Goal: Task Accomplishment & Management: Manage account settings

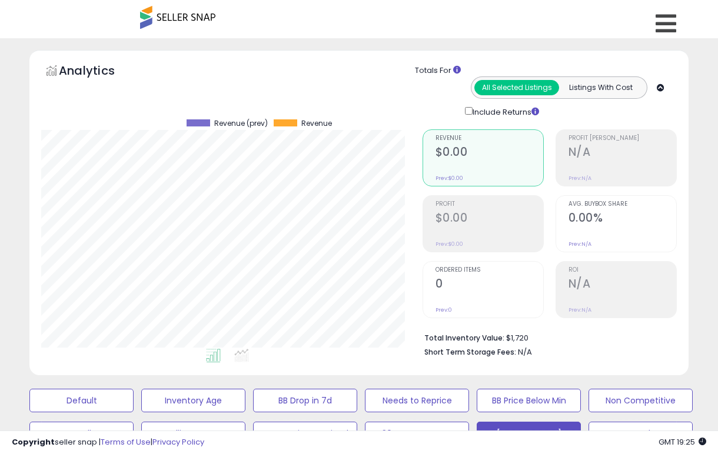
select select "**"
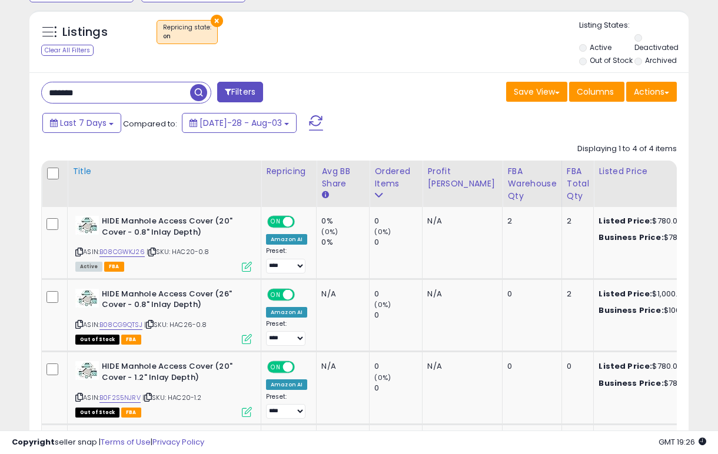
scroll to position [448, 0]
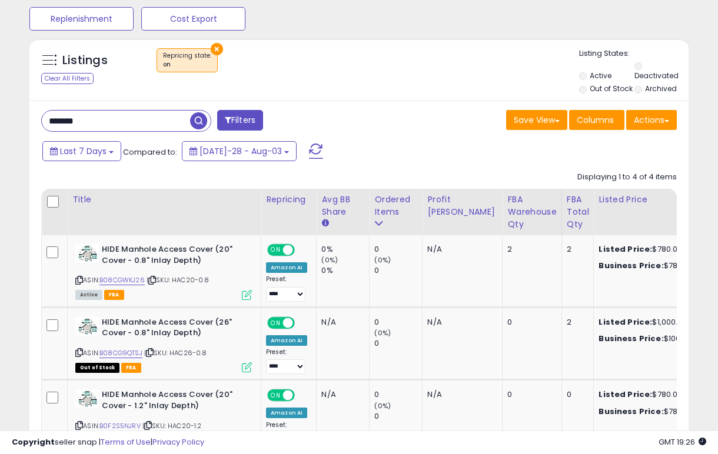
click at [105, 115] on input "*******" at bounding box center [116, 121] width 148 height 21
type input "*****"
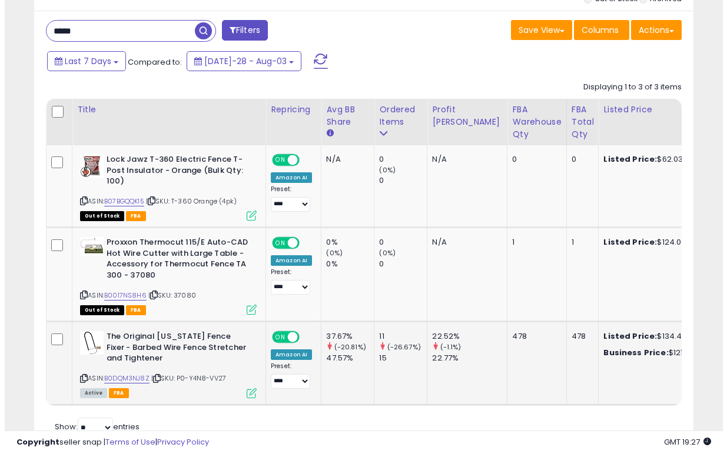
scroll to position [549, 0]
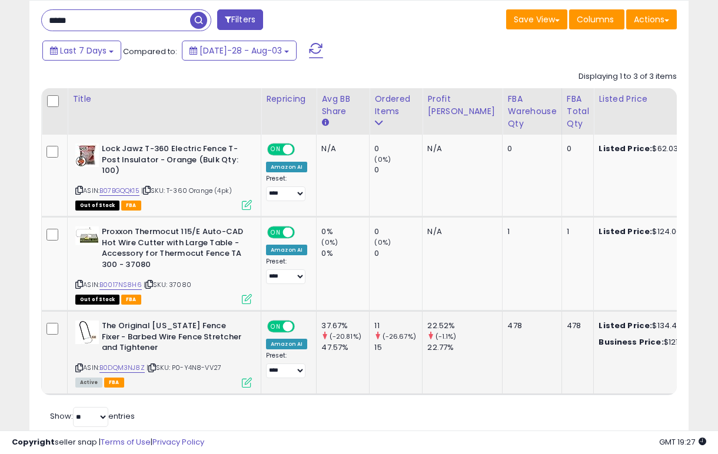
click at [245, 378] on icon at bounding box center [247, 383] width 10 height 10
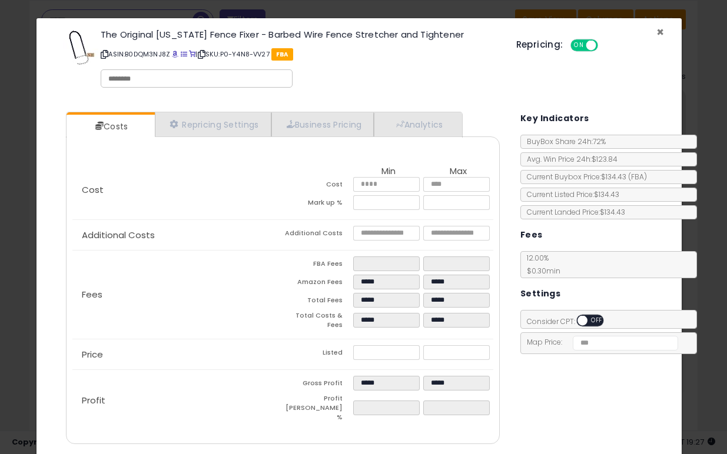
click at [656, 32] on span "×" at bounding box center [660, 32] width 8 height 17
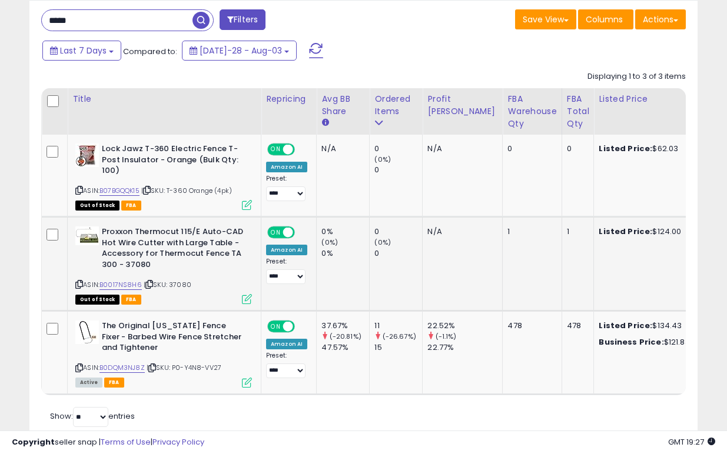
scroll to position [588370, 588230]
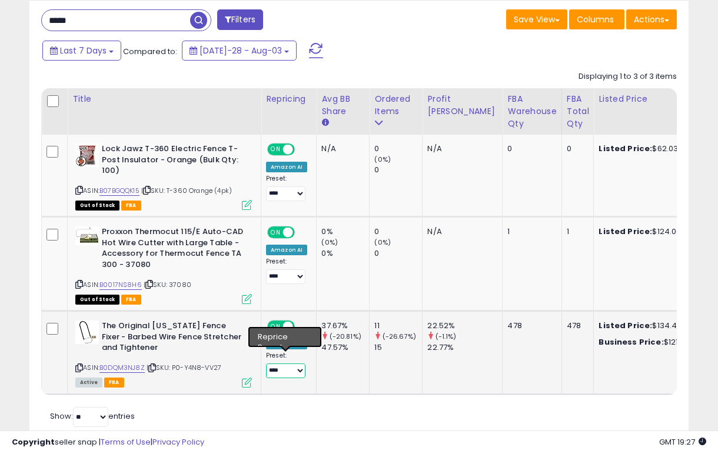
click at [279, 364] on select "**********" at bounding box center [285, 371] width 39 height 15
click at [250, 378] on icon at bounding box center [247, 383] width 10 height 10
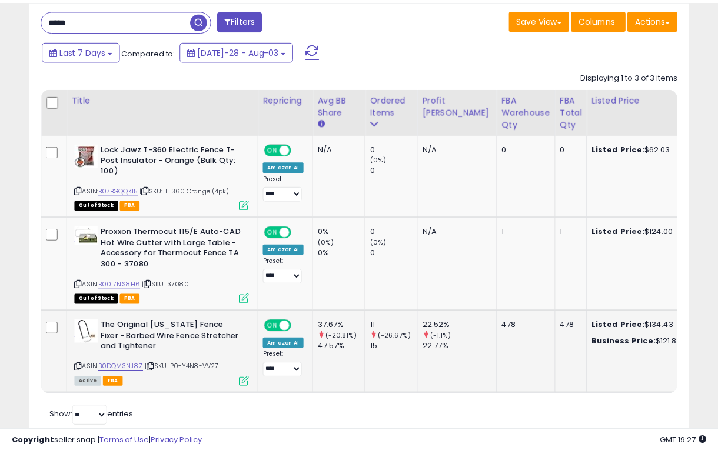
scroll to position [241, 386]
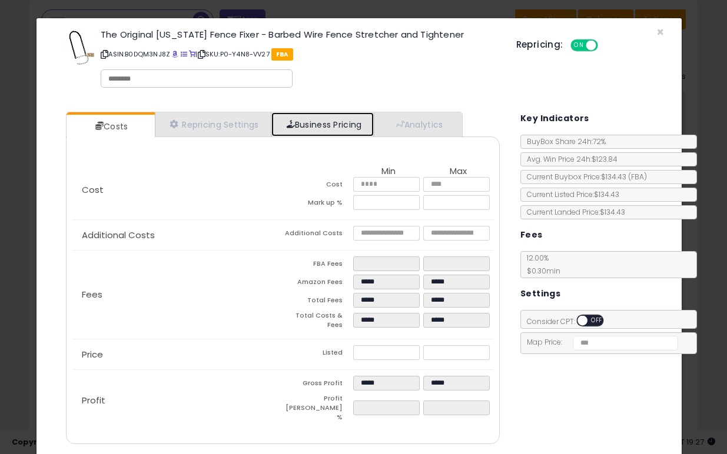
click at [300, 121] on link "Business Pricing" at bounding box center [322, 124] width 103 height 24
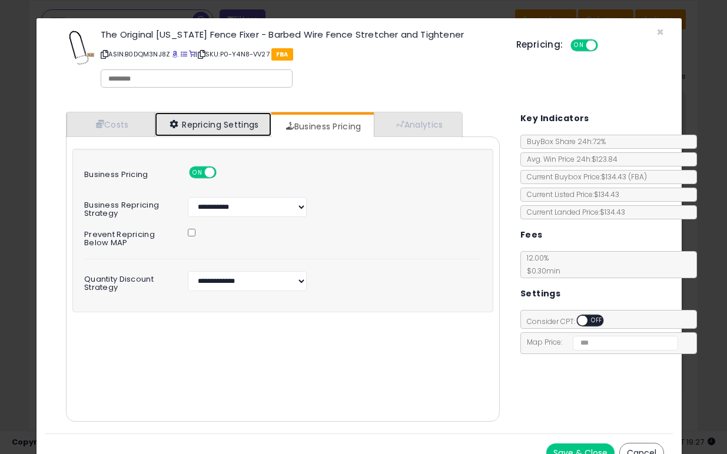
click at [190, 118] on link "Repricing Settings" at bounding box center [213, 124] width 117 height 24
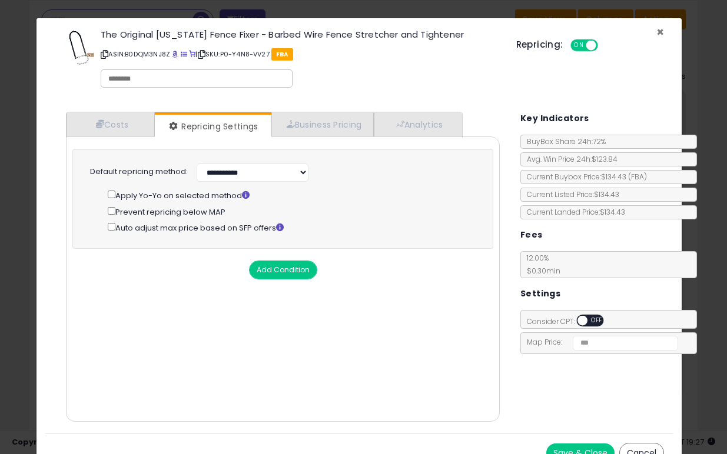
click at [656, 33] on span "×" at bounding box center [660, 32] width 8 height 17
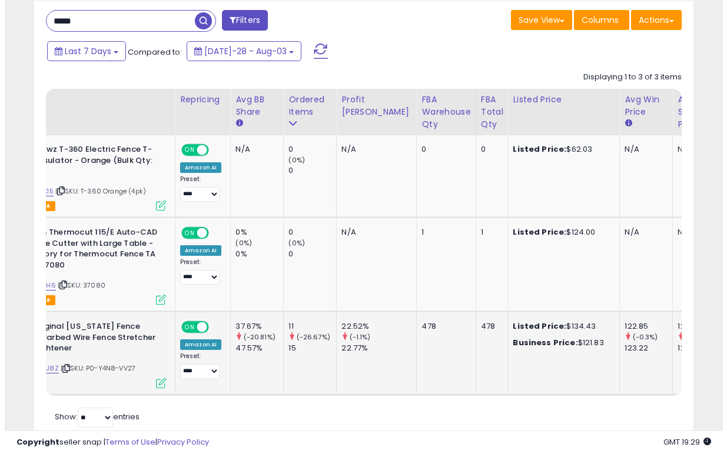
scroll to position [0, 0]
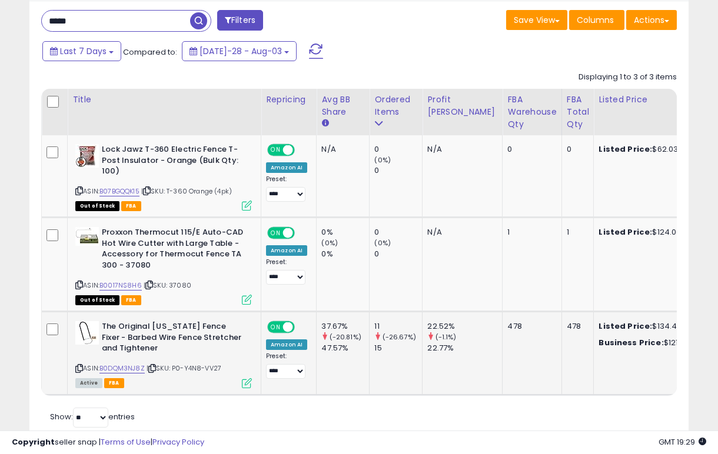
click at [248, 378] on icon at bounding box center [247, 383] width 10 height 10
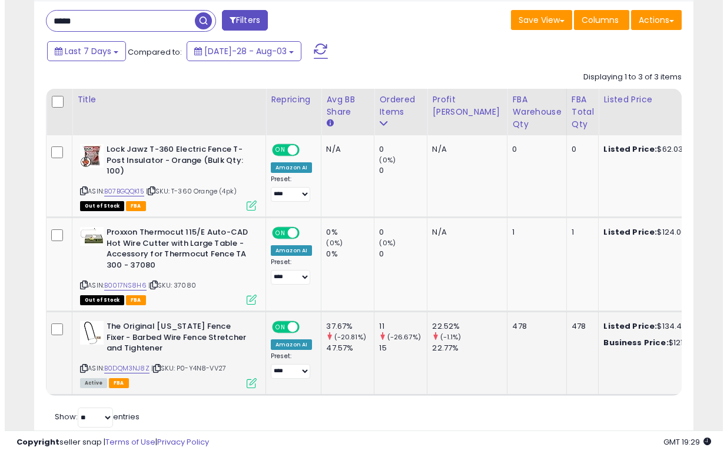
scroll to position [241, 386]
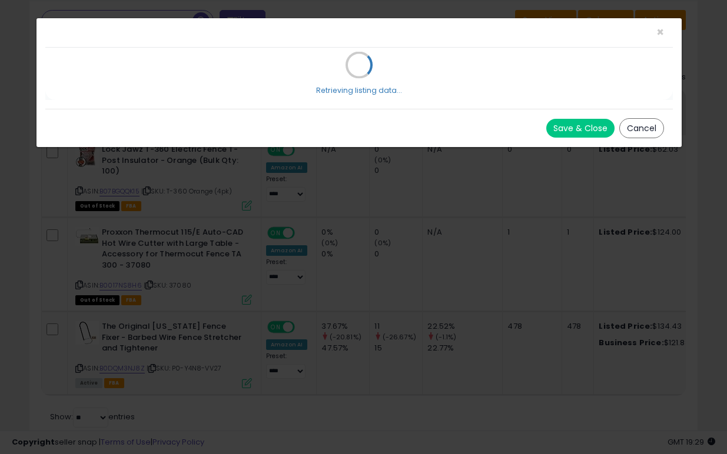
select select "**********"
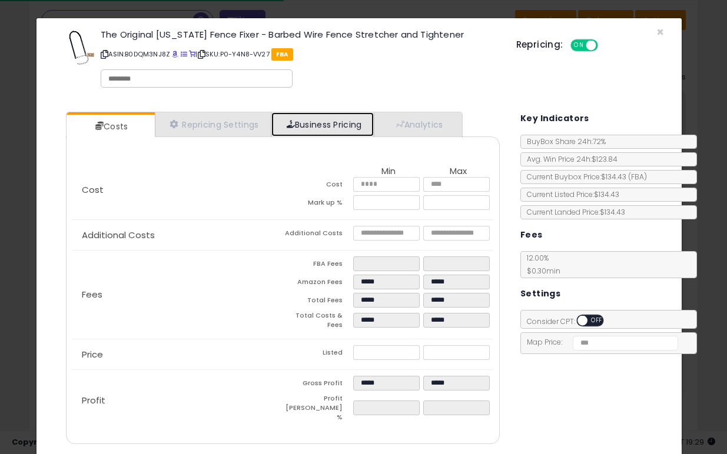
click at [323, 130] on link "Business Pricing" at bounding box center [322, 124] width 103 height 24
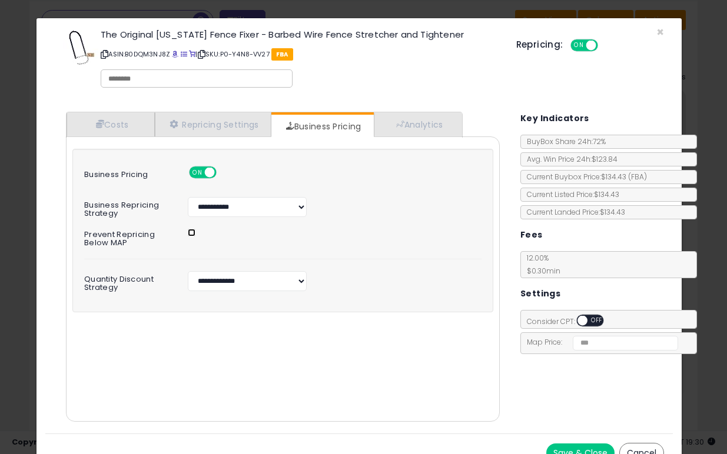
scroll to position [17, 0]
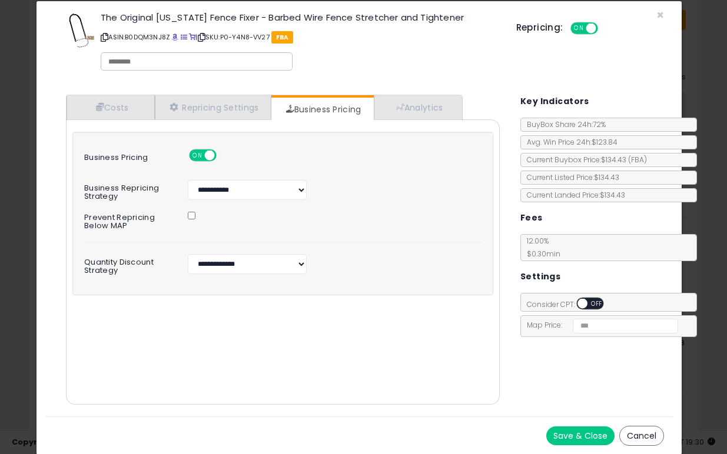
click at [582, 436] on button "Save & Close" at bounding box center [580, 436] width 68 height 19
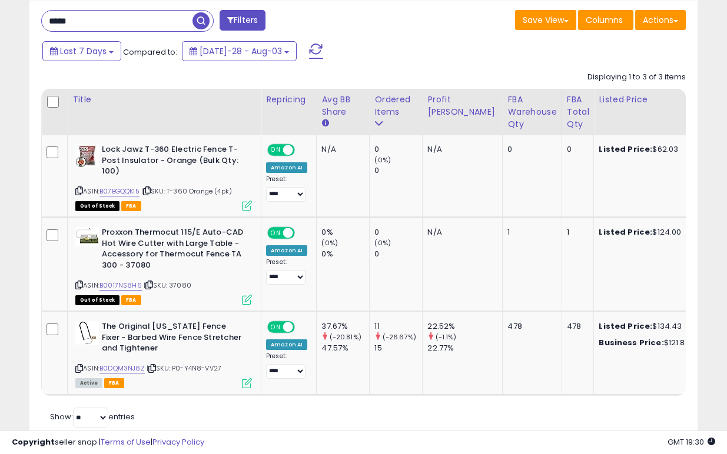
scroll to position [588370, 588230]
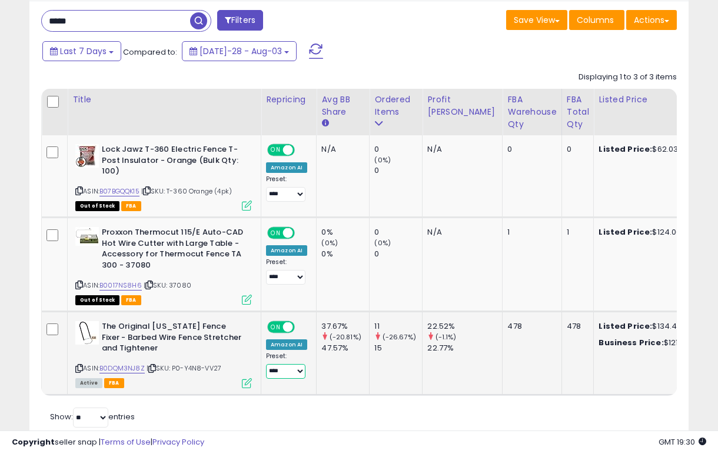
click at [267, 367] on select "**********" at bounding box center [285, 371] width 39 height 15
select select "**********"
click at [321, 408] on div "Retrieving listings data.. Displaying 1 to 3 of 3 items Title Repricing" at bounding box center [359, 248] width 636 height 364
click at [242, 378] on icon at bounding box center [247, 383] width 10 height 10
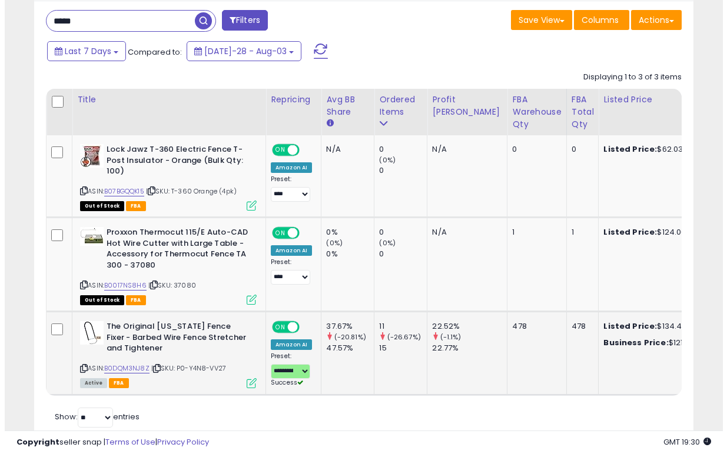
scroll to position [241, 386]
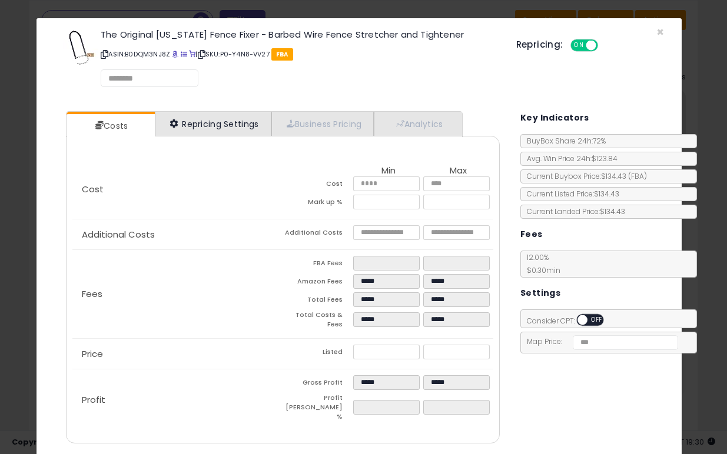
select select "*********"
select select "**********"
select select "******"
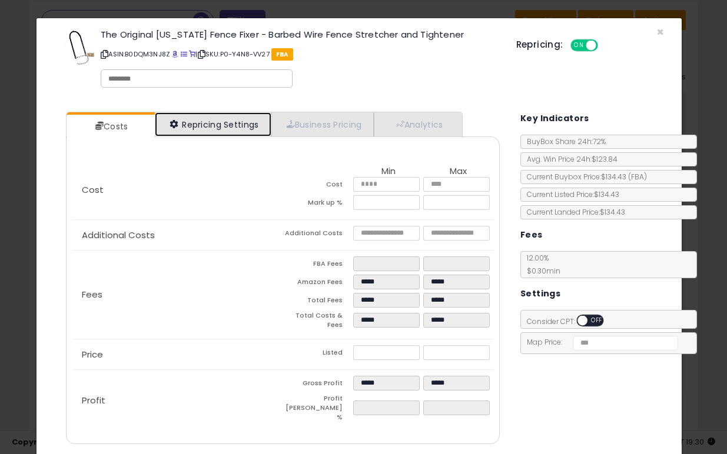
click at [224, 124] on link "Repricing Settings" at bounding box center [213, 124] width 117 height 24
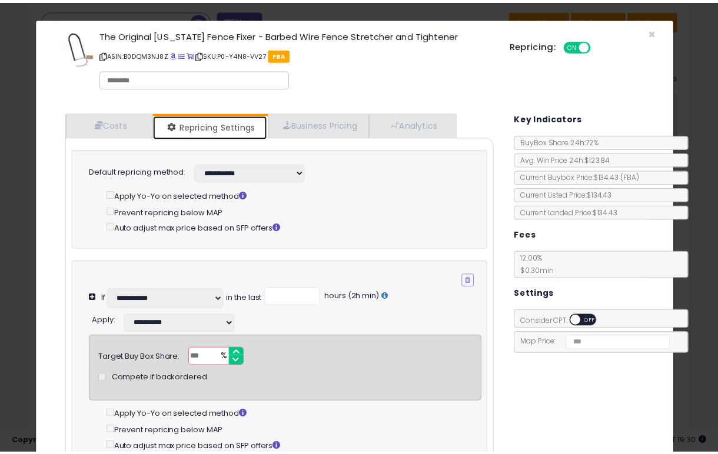
scroll to position [108, 0]
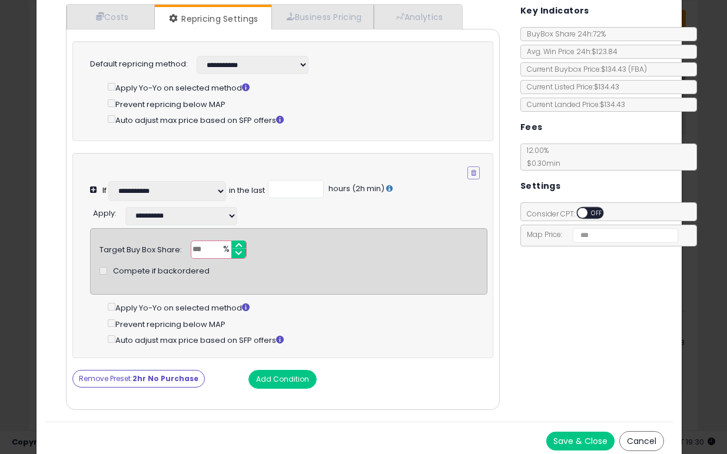
click at [629, 450] on button "Cancel" at bounding box center [641, 441] width 45 height 20
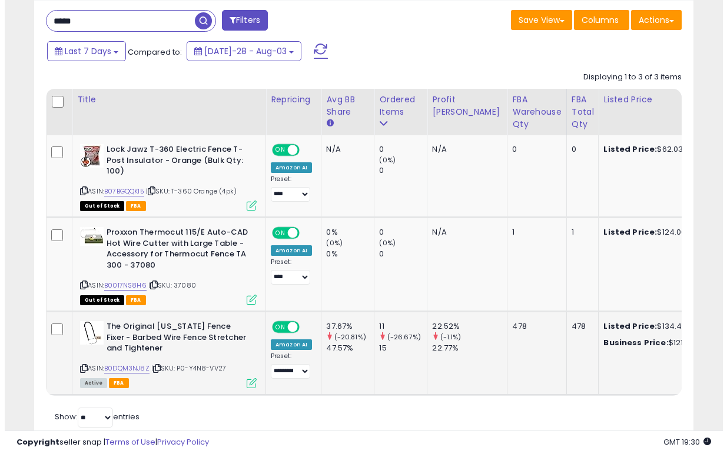
scroll to position [588370, 588230]
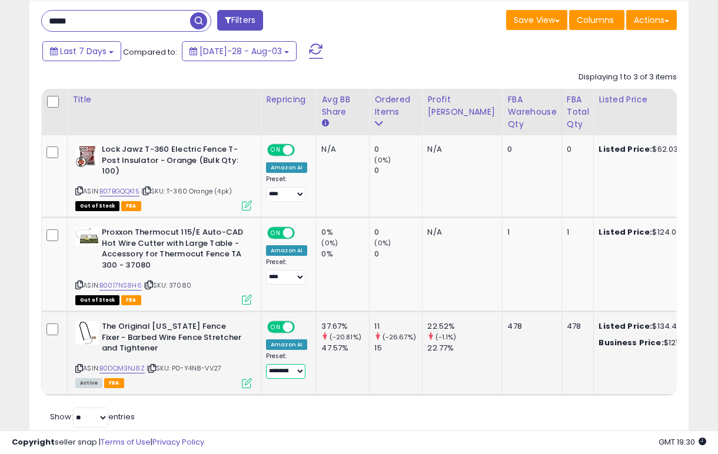
click at [283, 367] on select "**********" at bounding box center [285, 371] width 39 height 15
select select "**********"
click at [318, 409] on div "Retrieving listings data.. Displaying 1 to 3 of 3 items Title Repricing" at bounding box center [359, 248] width 636 height 364
click at [252, 373] on td "The Original Texas Fence Fixer - Barbed Wire Fence Stretcher and Tightener ASIN…" at bounding box center [165, 353] width 194 height 83
click at [245, 378] on icon at bounding box center [247, 383] width 10 height 10
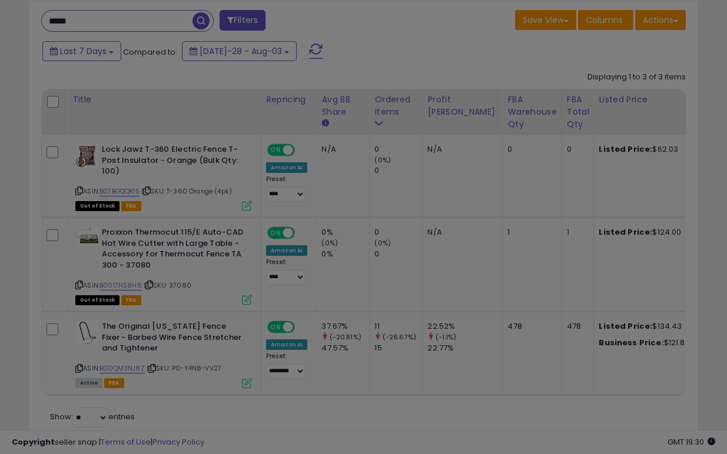
scroll to position [0, 0]
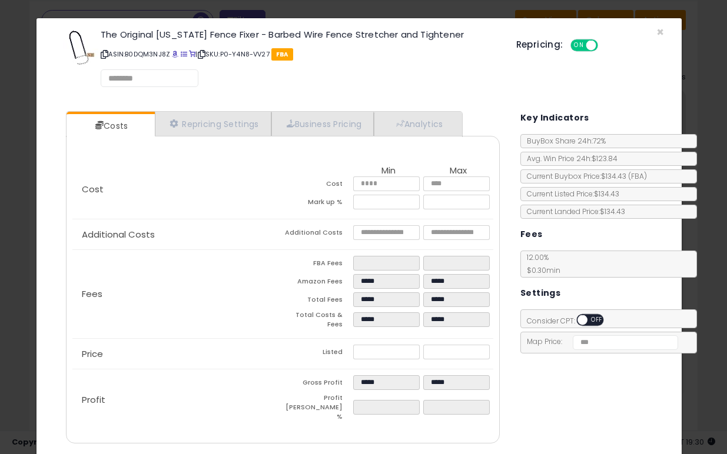
select select "*********"
select select "**********"
select select "******"
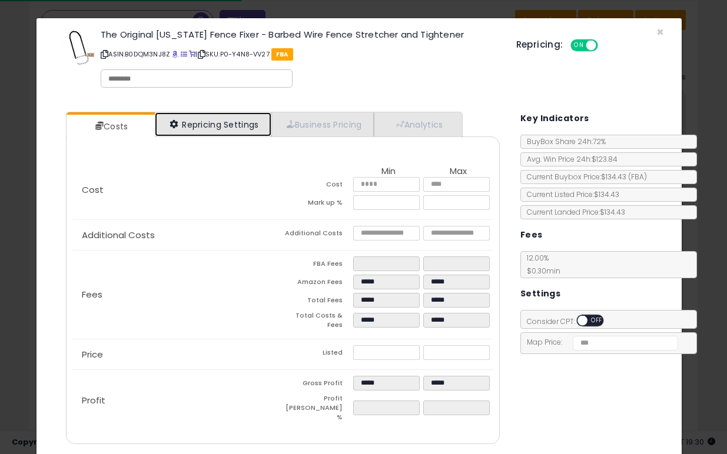
click at [214, 129] on link "Repricing Settings" at bounding box center [213, 124] width 117 height 24
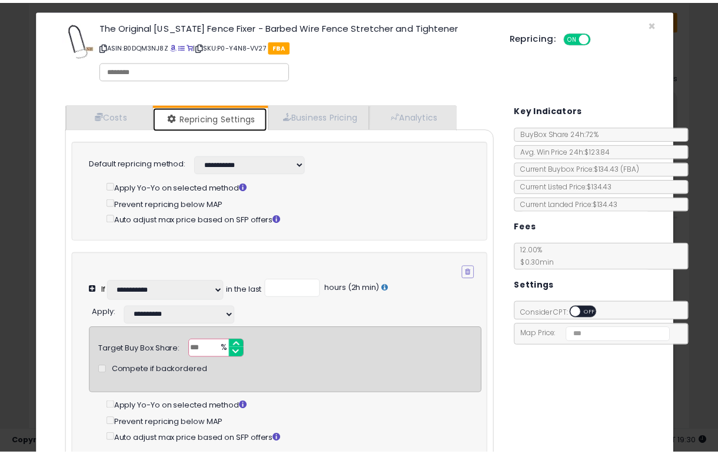
scroll to position [4, 0]
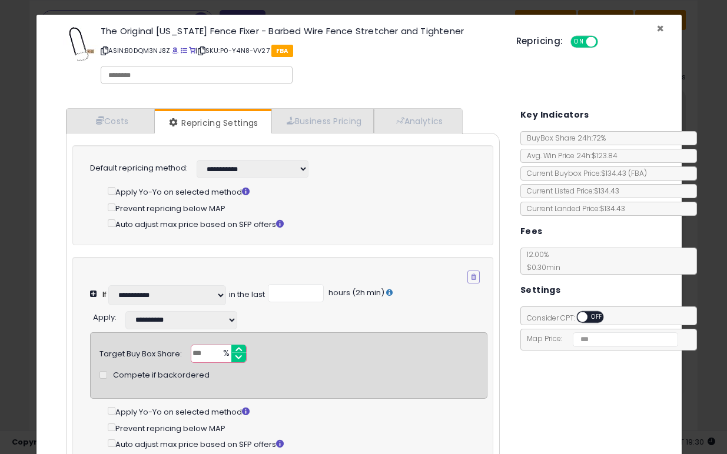
click at [656, 29] on span "×" at bounding box center [660, 28] width 8 height 17
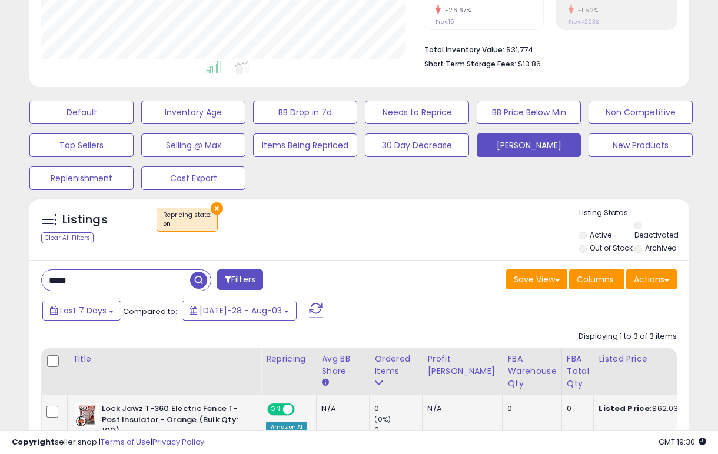
scroll to position [0, 0]
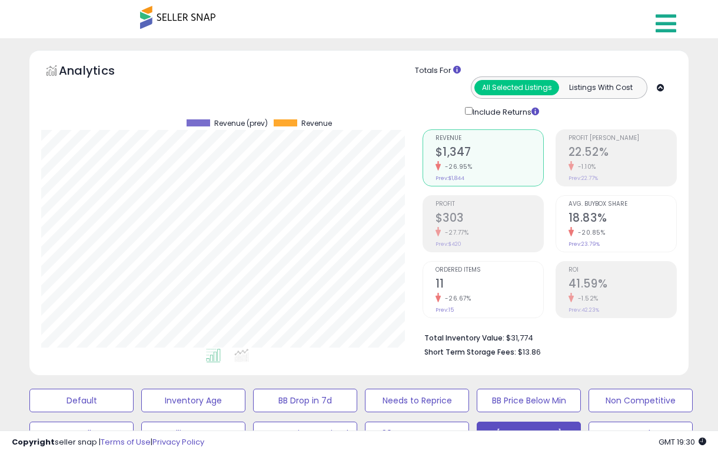
click at [659, 19] on icon at bounding box center [666, 24] width 21 height 24
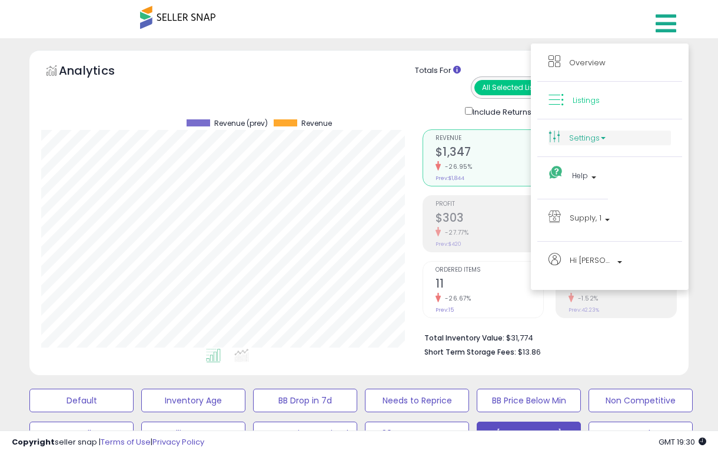
click at [587, 140] on link "Settings" at bounding box center [610, 138] width 122 height 15
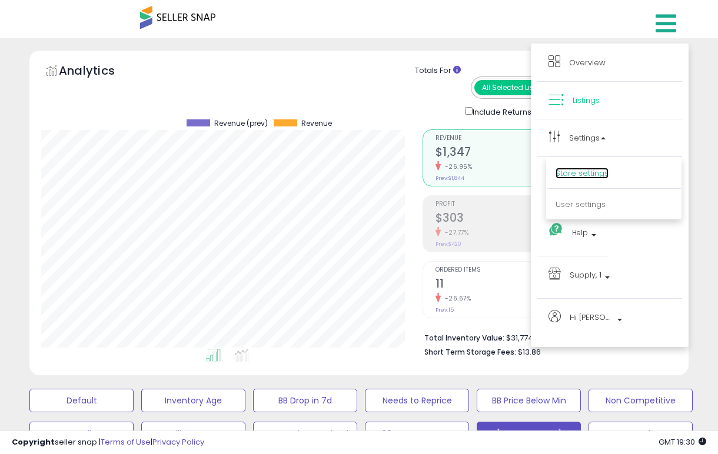
click at [589, 175] on link "Store settings" at bounding box center [582, 173] width 53 height 11
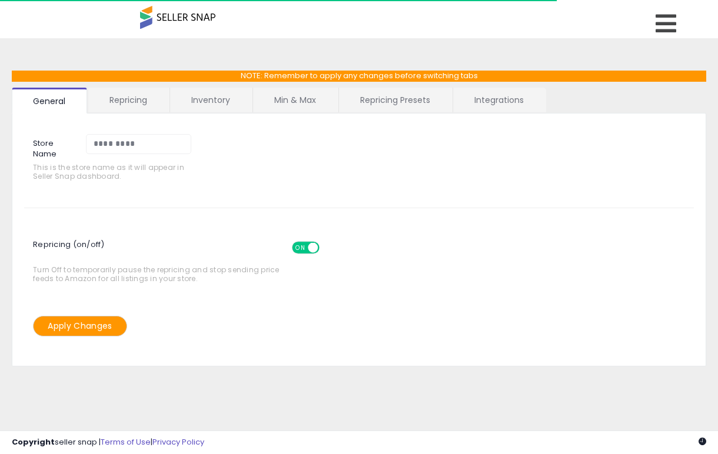
scroll to position [1, 0]
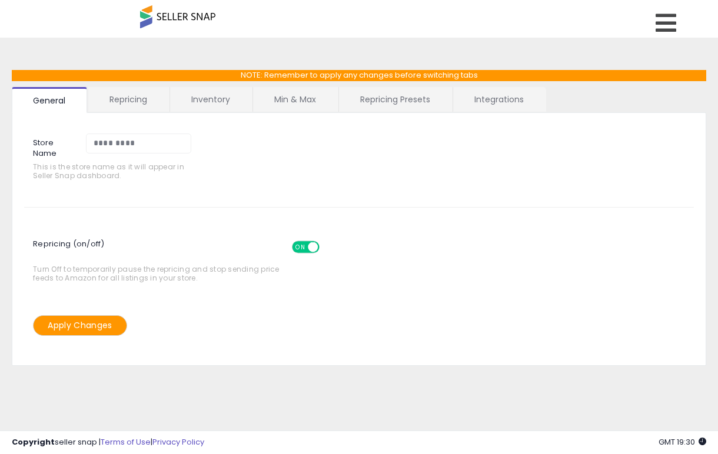
click at [132, 101] on link "Repricing" at bounding box center [128, 99] width 80 height 25
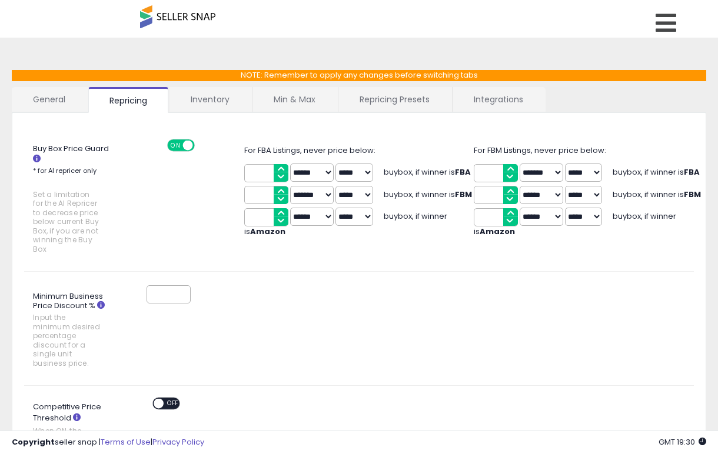
click at [420, 103] on link "Repricing Presets" at bounding box center [394, 99] width 112 height 25
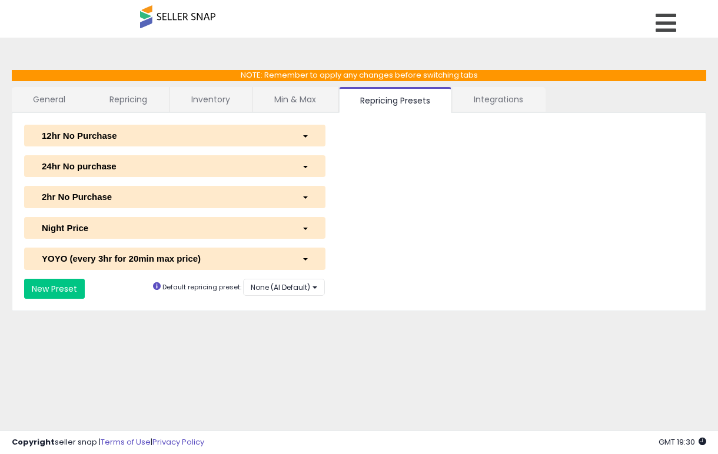
click at [119, 133] on div "12hr No Purchase" at bounding box center [163, 135] width 260 height 12
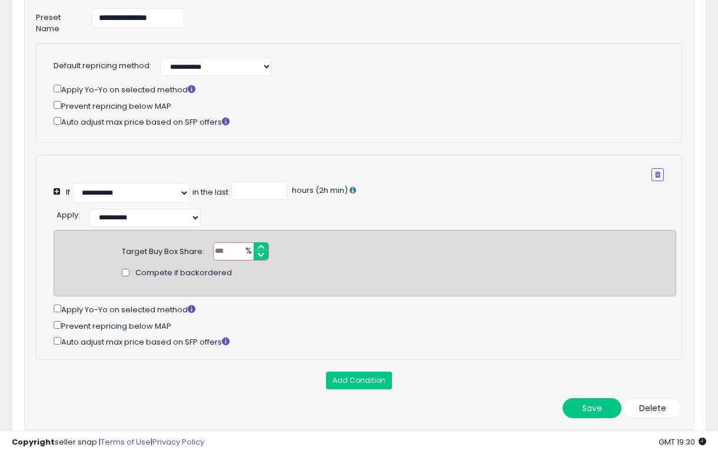
scroll to position [152, 0]
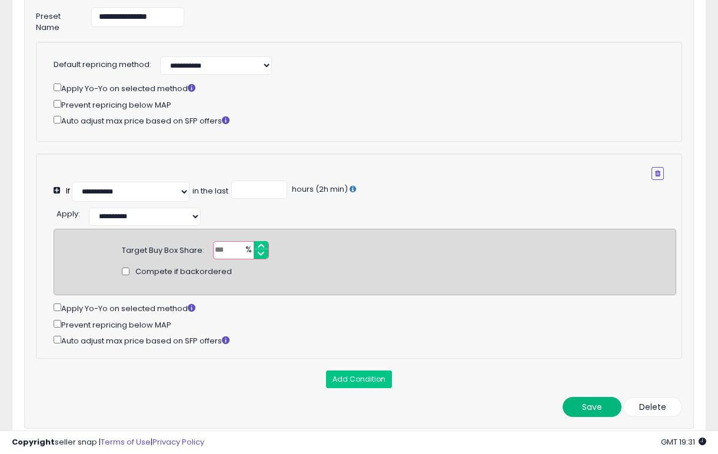
click at [594, 417] on button "Save" at bounding box center [592, 407] width 59 height 20
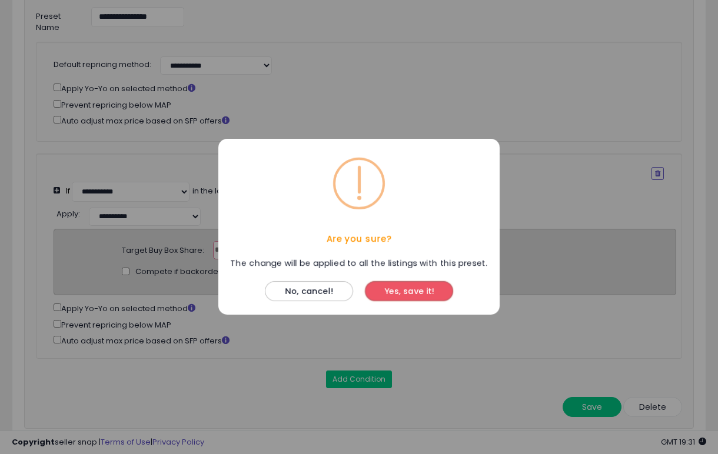
click at [411, 295] on button "Yes, save it!" at bounding box center [409, 292] width 88 height 20
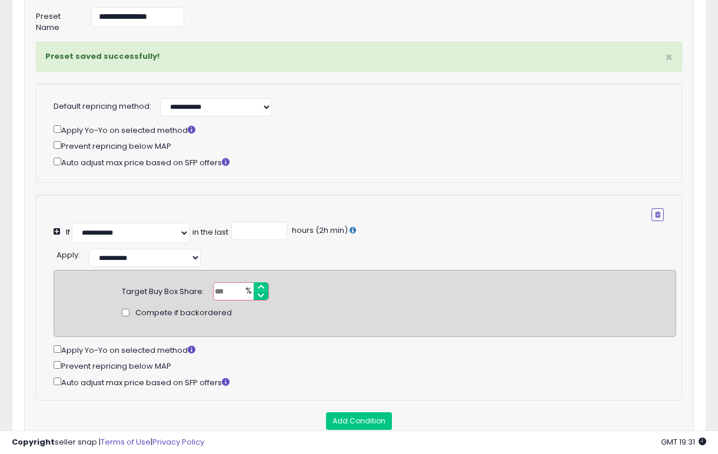
scroll to position [0, 0]
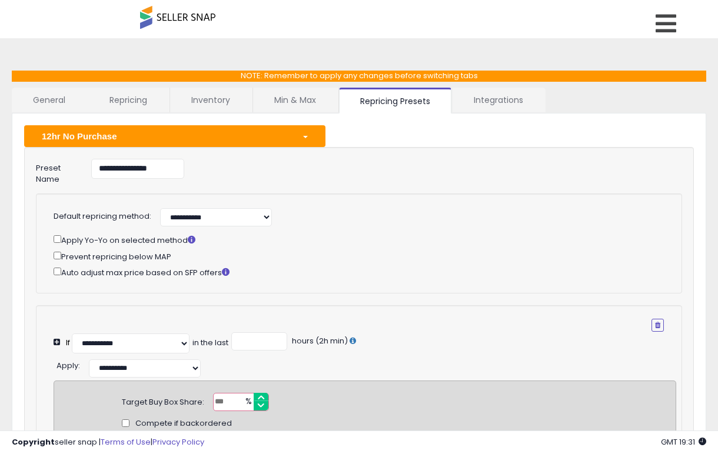
click at [135, 134] on div "12hr No Purchase" at bounding box center [163, 136] width 260 height 12
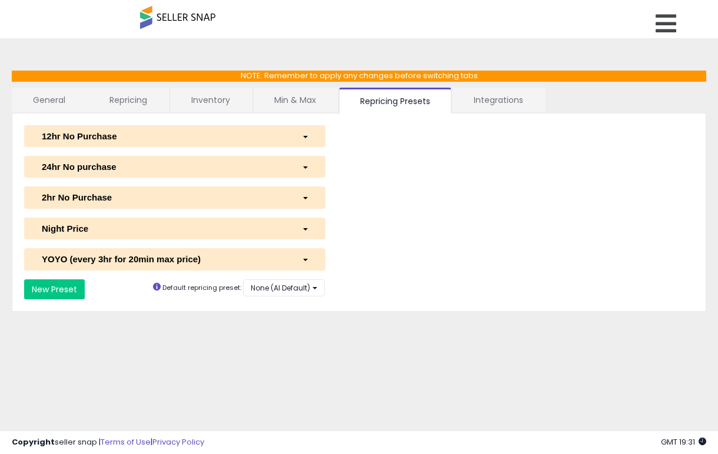
click at [109, 198] on div "2hr No Purchase" at bounding box center [163, 197] width 260 height 12
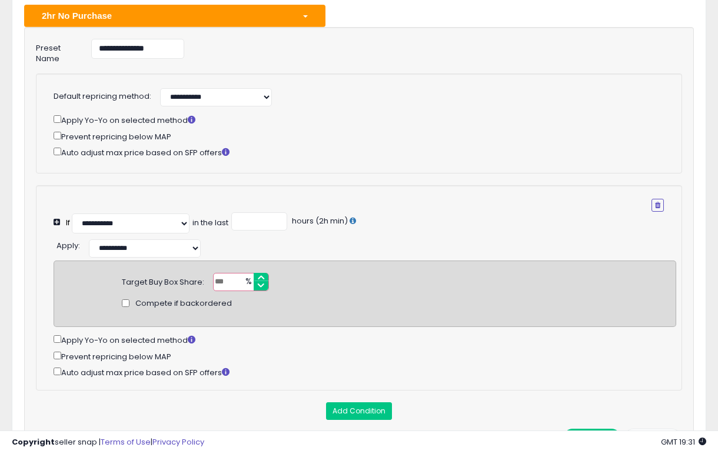
scroll to position [205, 0]
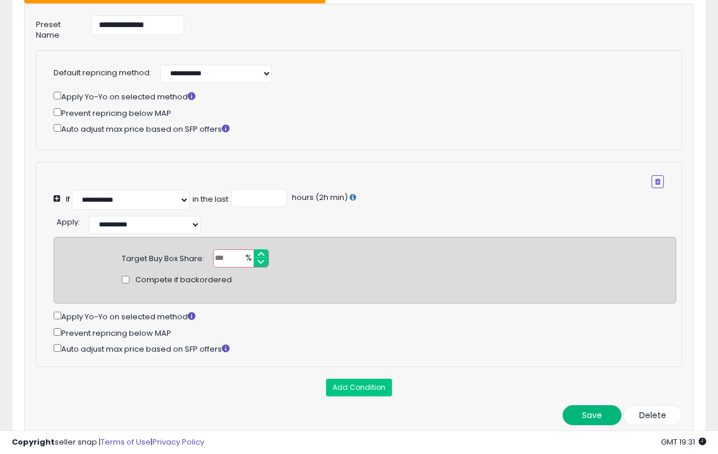
click at [593, 426] on button "Save" at bounding box center [592, 416] width 59 height 20
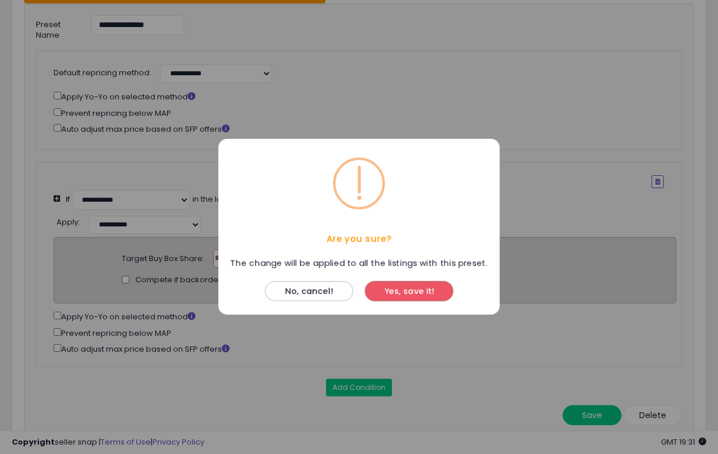
click at [420, 292] on button "Yes, save it!" at bounding box center [409, 292] width 88 height 20
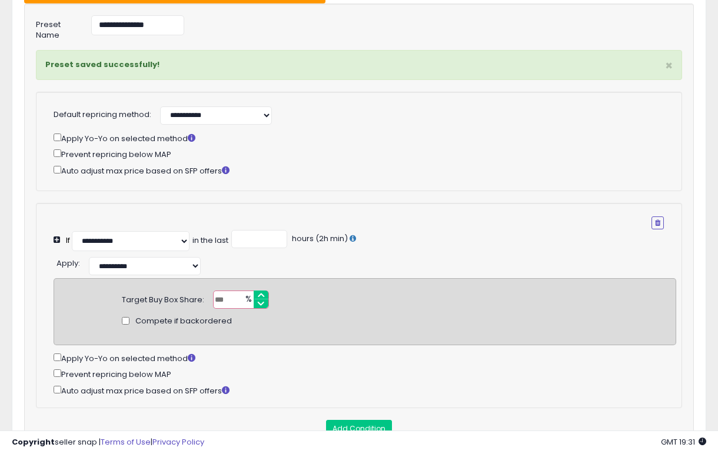
scroll to position [71, 0]
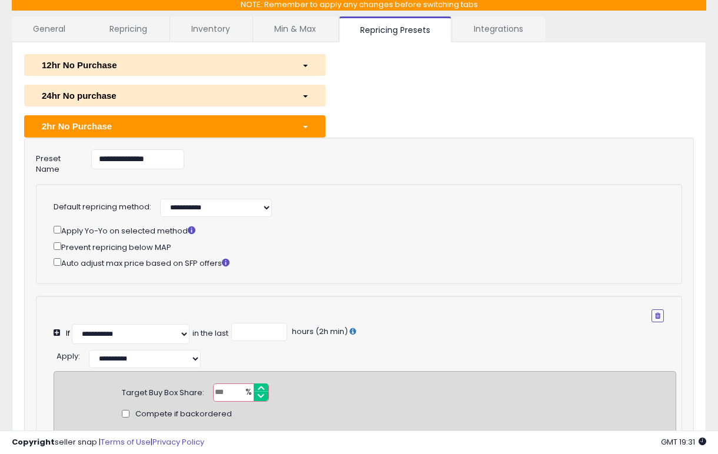
click at [174, 98] on div "24hr No purchase" at bounding box center [163, 95] width 260 height 12
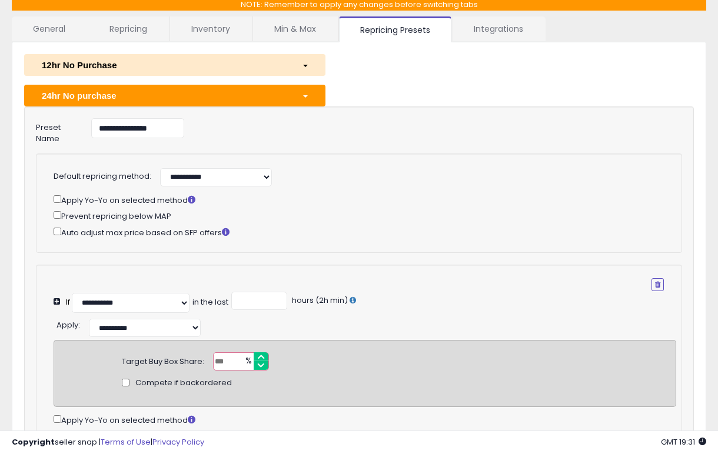
scroll to position [200, 0]
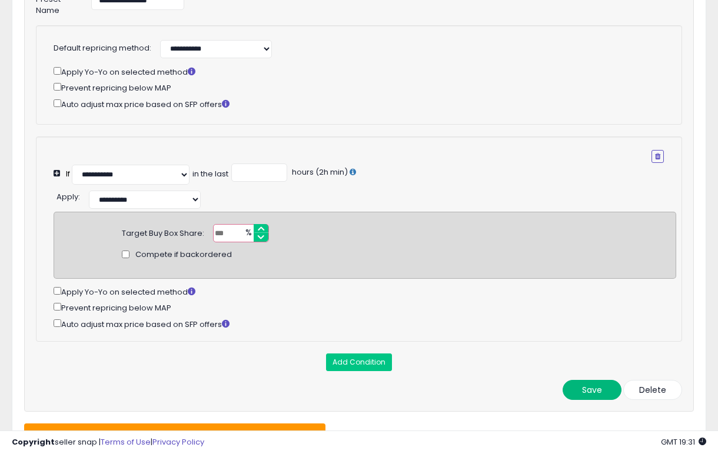
click at [586, 394] on button "Save" at bounding box center [592, 390] width 59 height 20
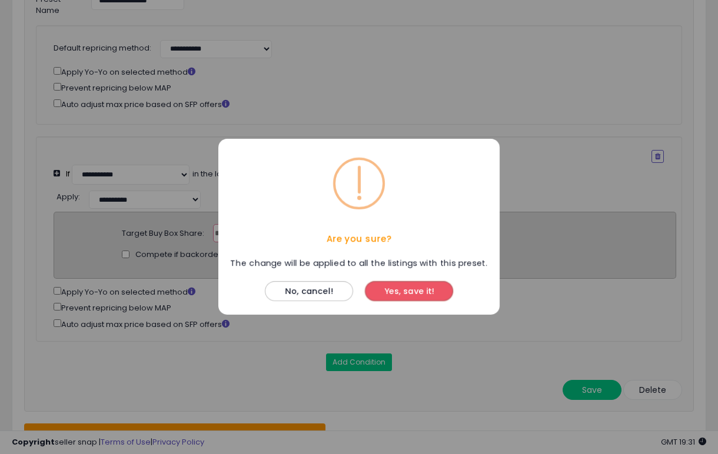
click at [395, 283] on button "Yes, save it!" at bounding box center [409, 292] width 88 height 20
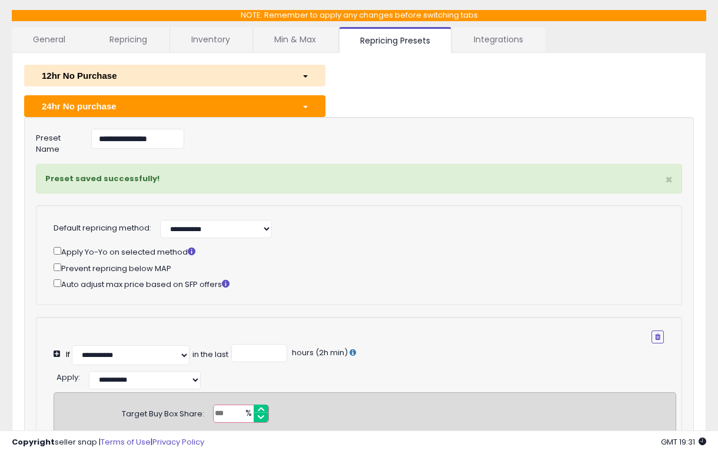
scroll to position [35, 0]
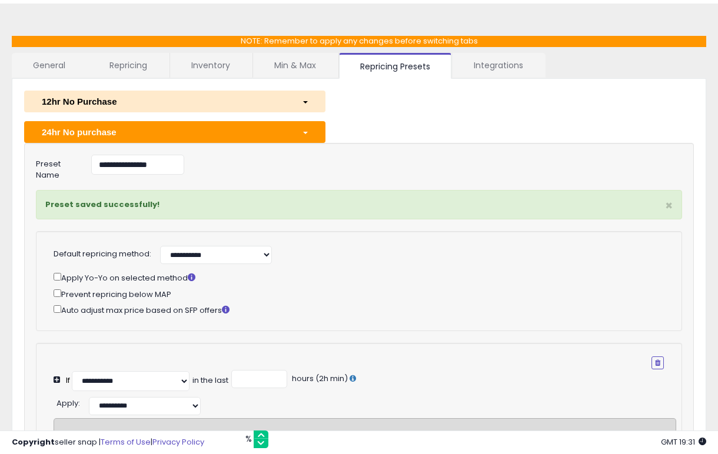
click at [137, 127] on div "24hr No purchase" at bounding box center [163, 132] width 260 height 12
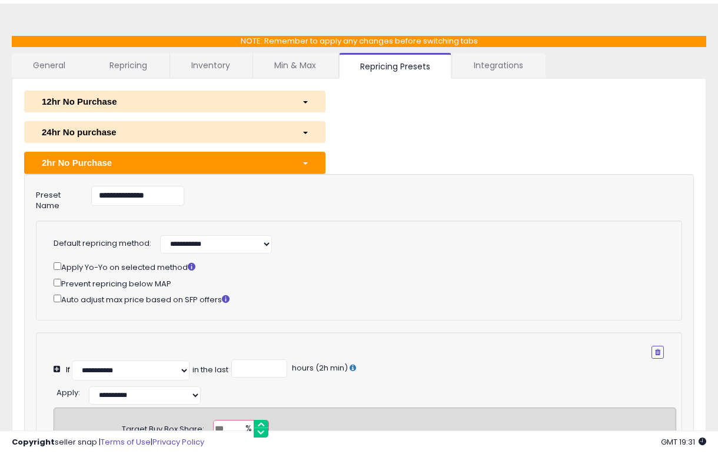
click at [141, 166] on div "2hr No Purchase" at bounding box center [163, 163] width 260 height 12
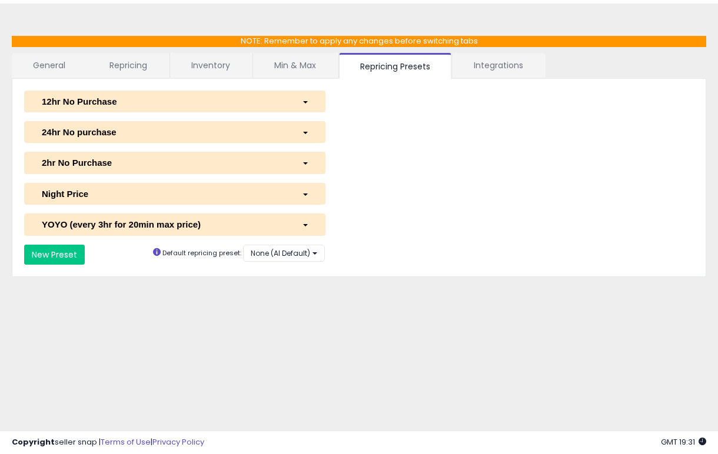
scroll to position [0, 0]
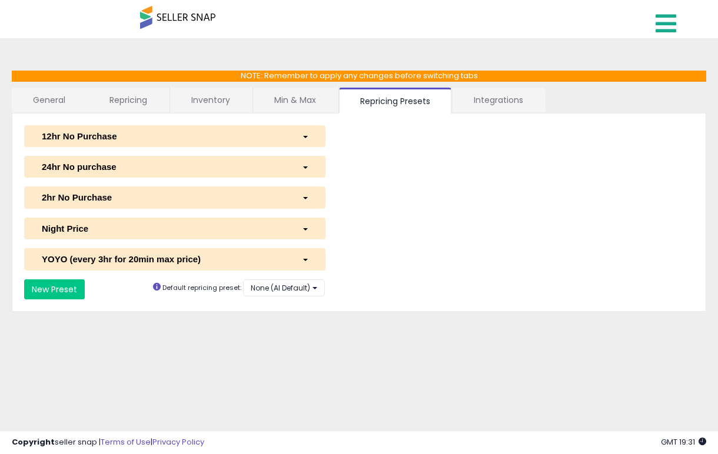
click at [657, 32] on icon at bounding box center [666, 24] width 21 height 24
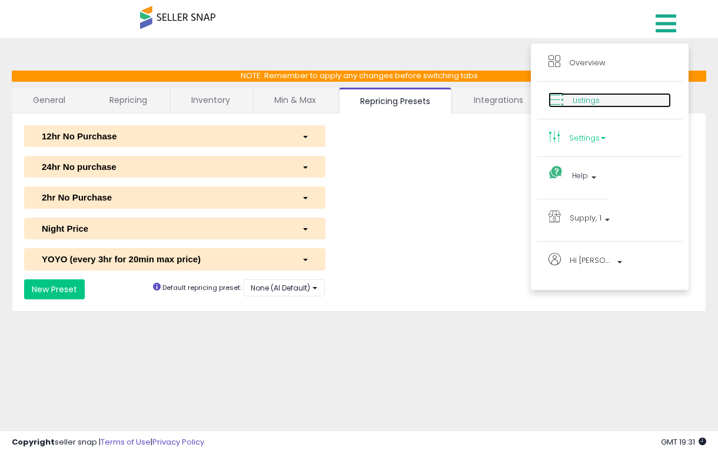
click at [591, 94] on link "Listings" at bounding box center [610, 100] width 122 height 15
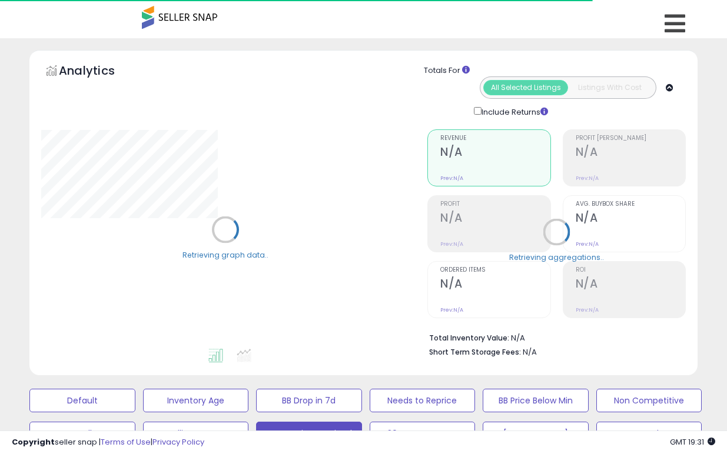
select select "**"
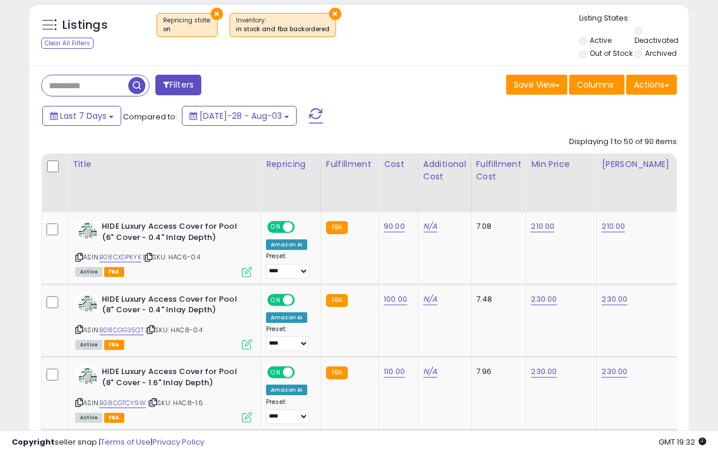
scroll to position [490, 0]
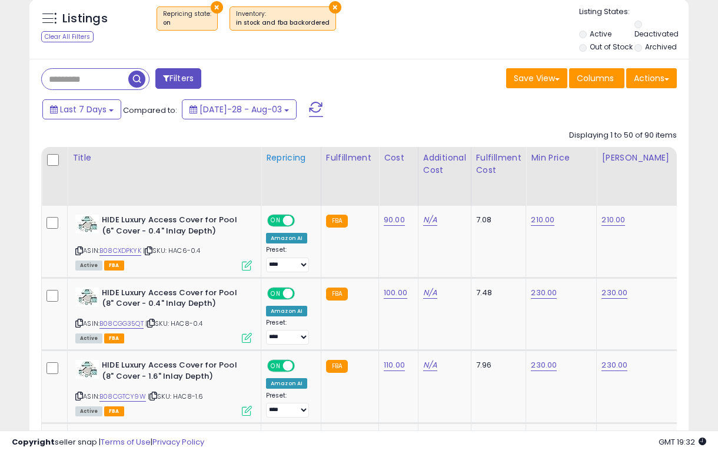
click at [290, 152] on div "Repricing" at bounding box center [291, 158] width 50 height 12
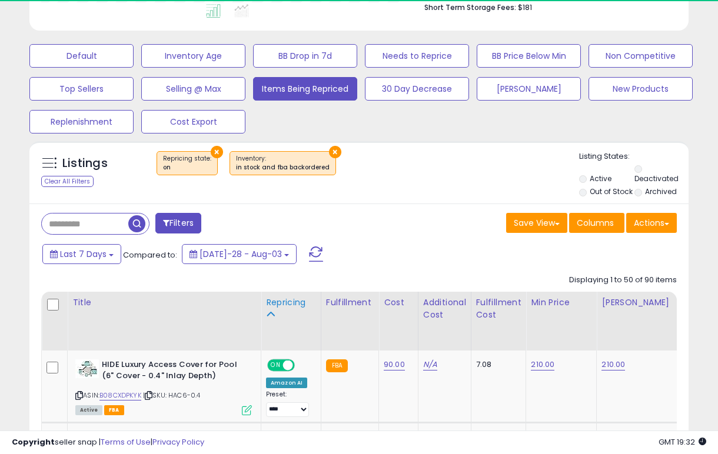
scroll to position [568, 0]
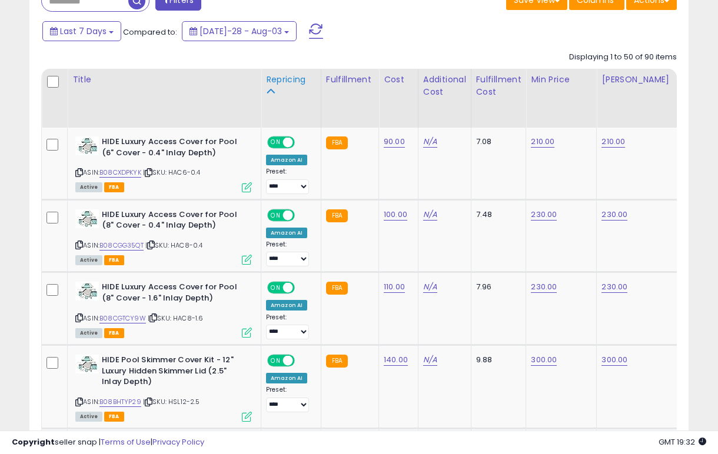
click at [287, 74] on div "Repricing" at bounding box center [291, 80] width 50 height 12
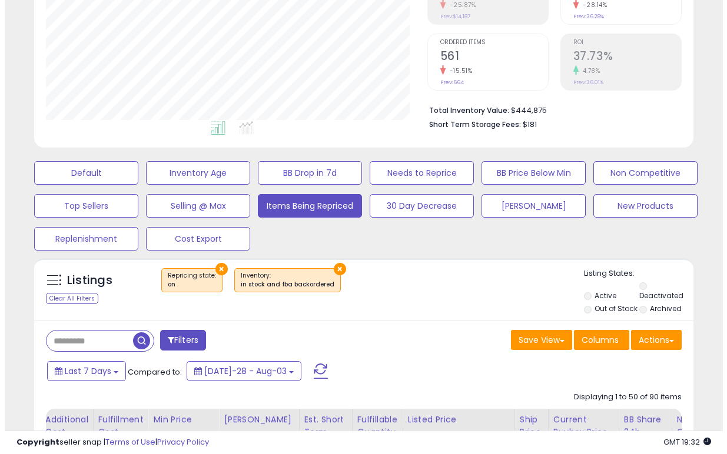
scroll to position [158, 0]
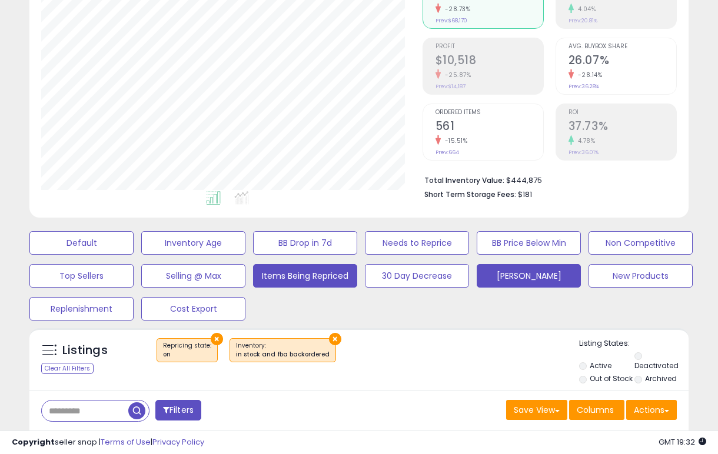
click at [134, 255] on button "Logan" at bounding box center [81, 243] width 104 height 24
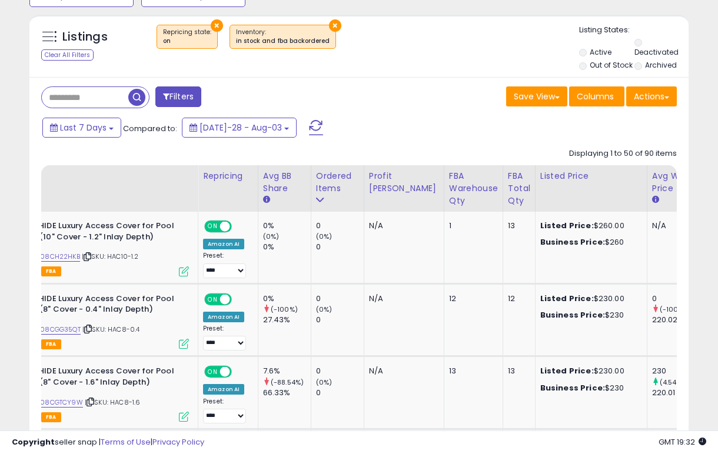
scroll to position [0, 0]
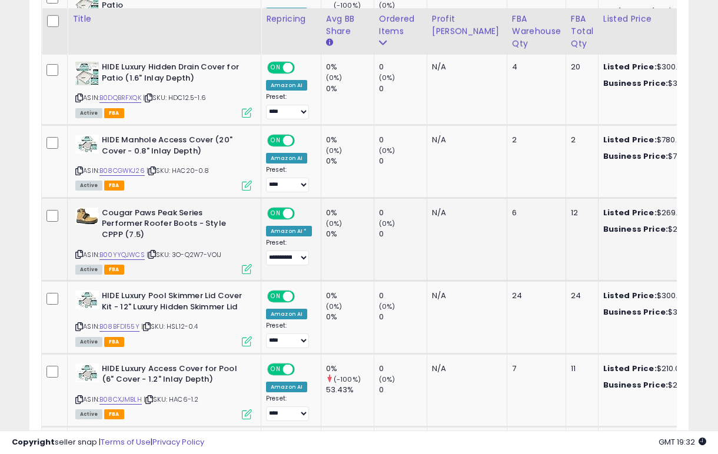
click at [244, 264] on icon at bounding box center [247, 269] width 10 height 10
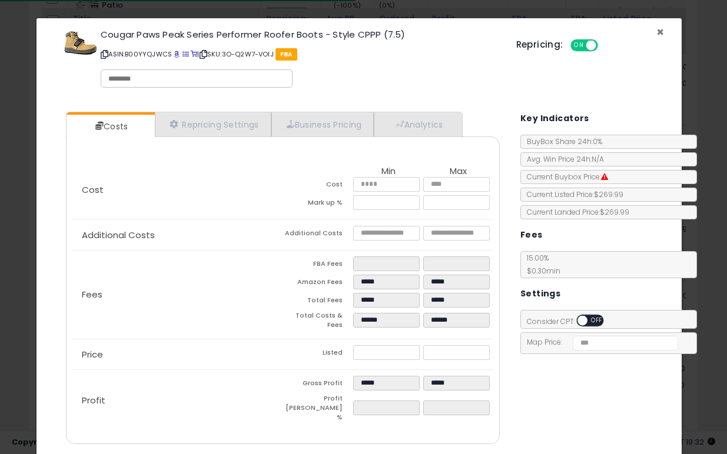
click at [656, 30] on span "×" at bounding box center [660, 32] width 8 height 17
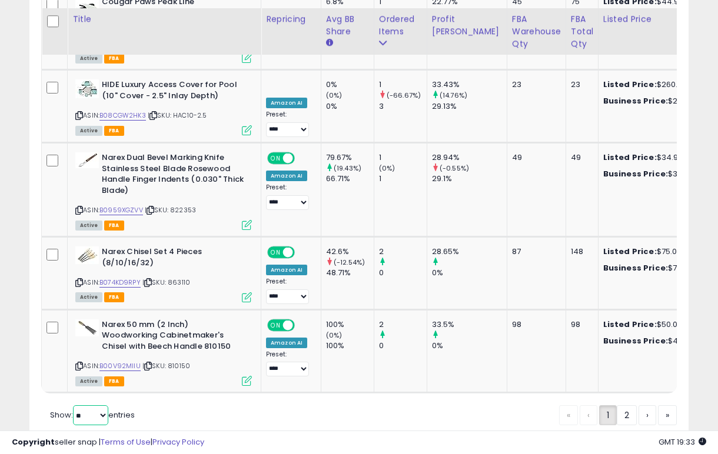
click at [101, 406] on select "** **" at bounding box center [90, 416] width 35 height 20
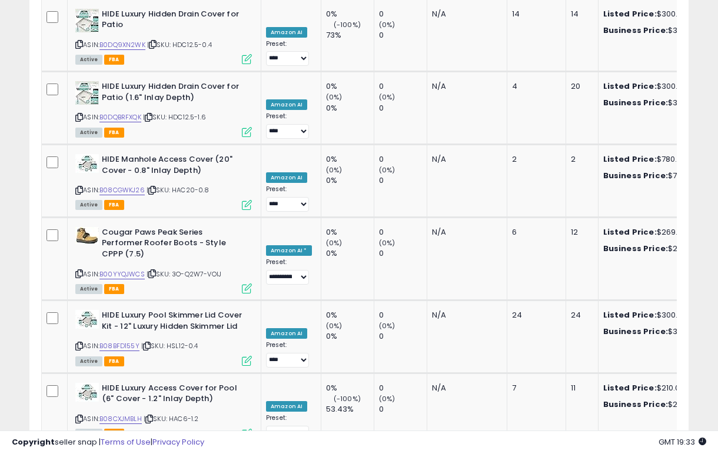
scroll to position [4142, 0]
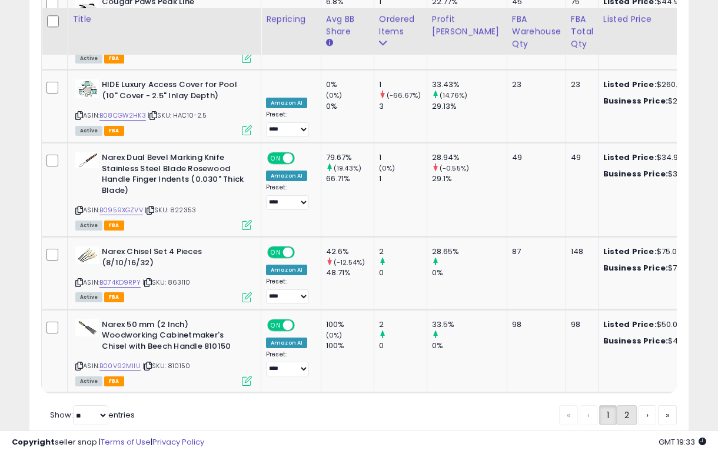
click at [658, 406] on link "2" at bounding box center [667, 416] width 19 height 20
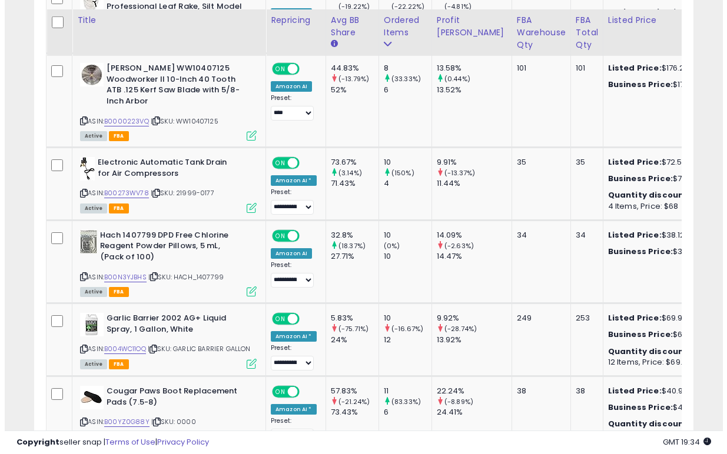
scroll to position [2521, 0]
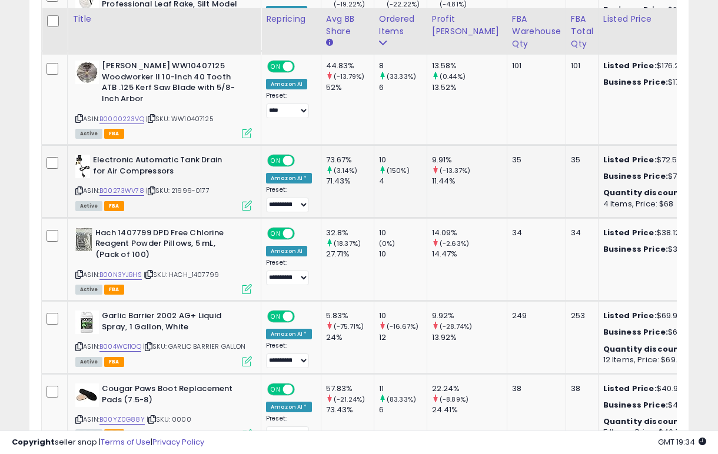
click at [250, 201] on icon at bounding box center [247, 206] width 10 height 10
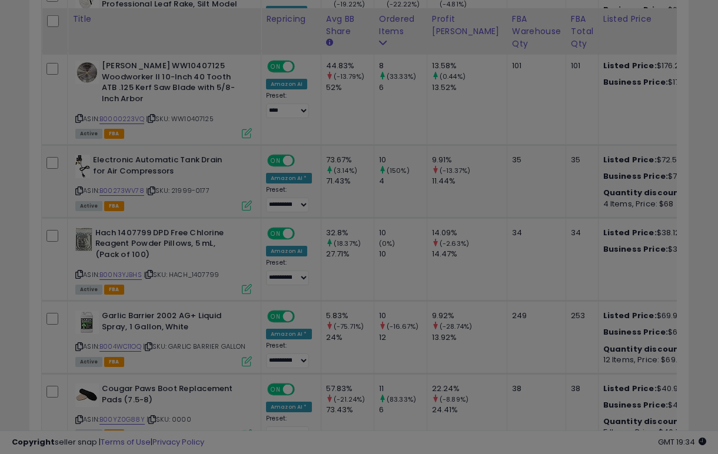
scroll to position [241, 386]
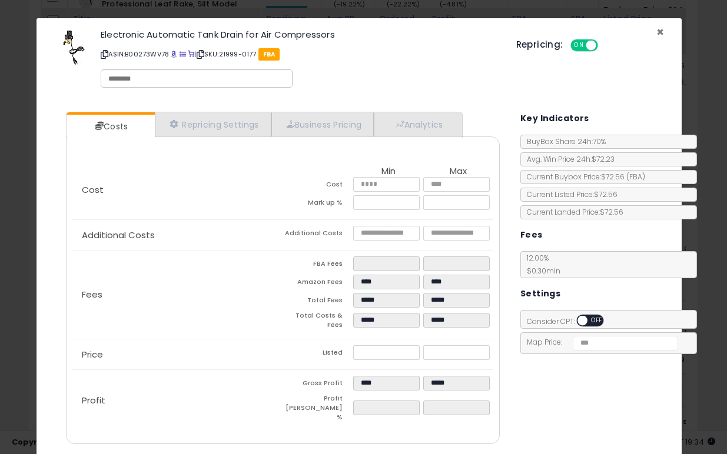
click at [656, 30] on span "×" at bounding box center [660, 32] width 8 height 17
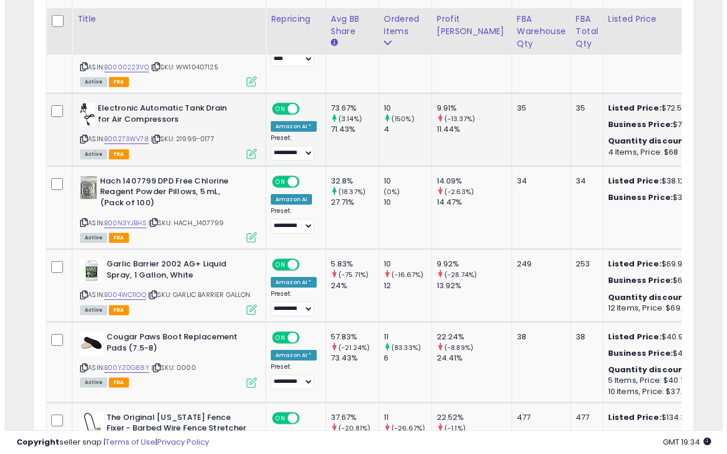
scroll to position [2589, 0]
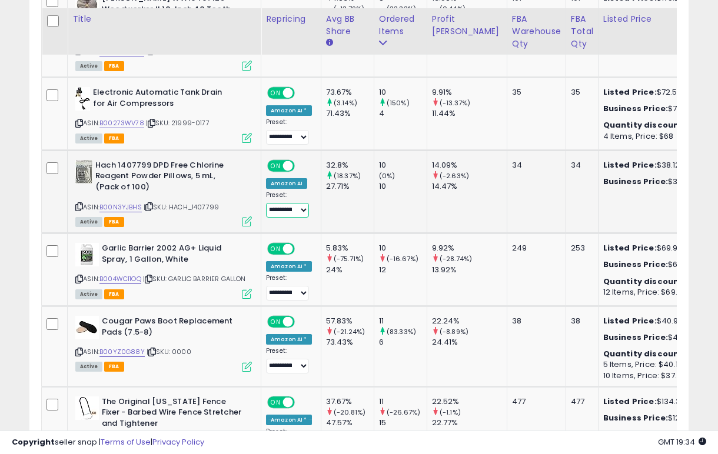
click at [290, 203] on select "**********" at bounding box center [287, 210] width 43 height 15
select select "****"
click at [248, 217] on icon at bounding box center [247, 222] width 10 height 10
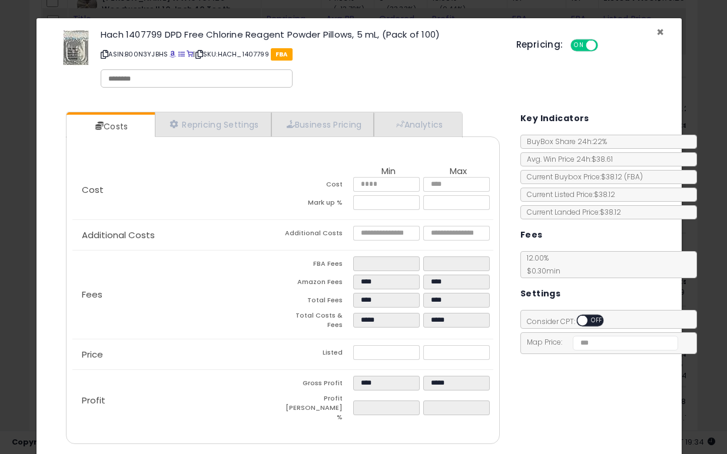
click at [656, 29] on span "×" at bounding box center [660, 32] width 8 height 17
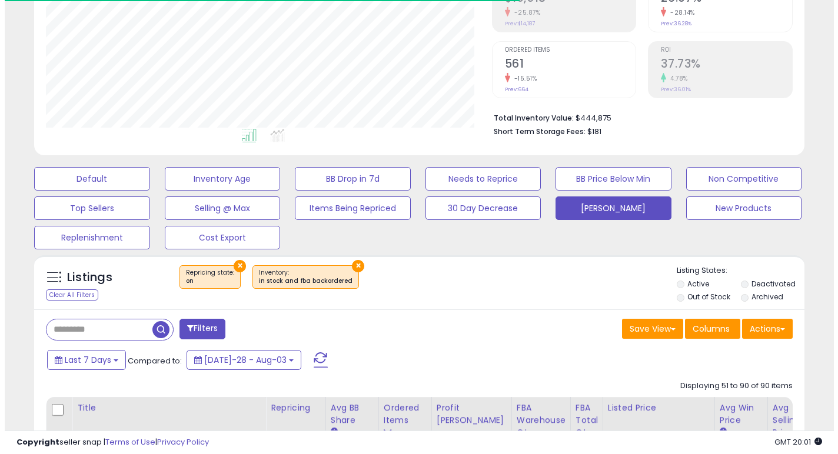
scroll to position [236, 0]
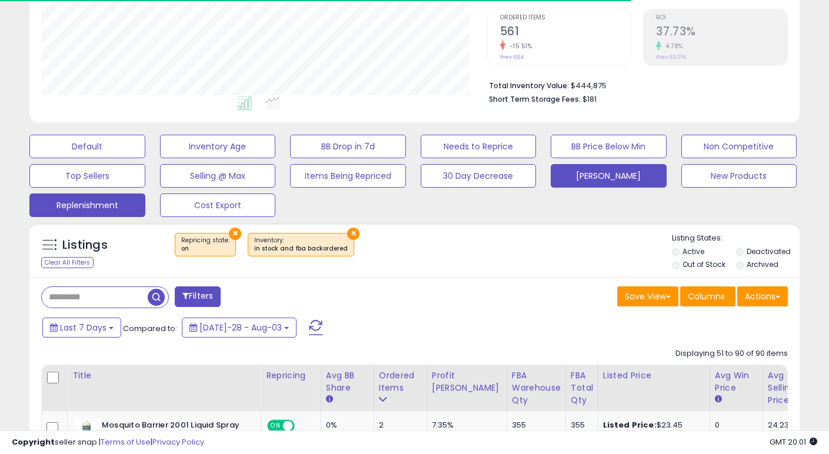
click at [105, 158] on button "Replenishment" at bounding box center [87, 147] width 116 height 24
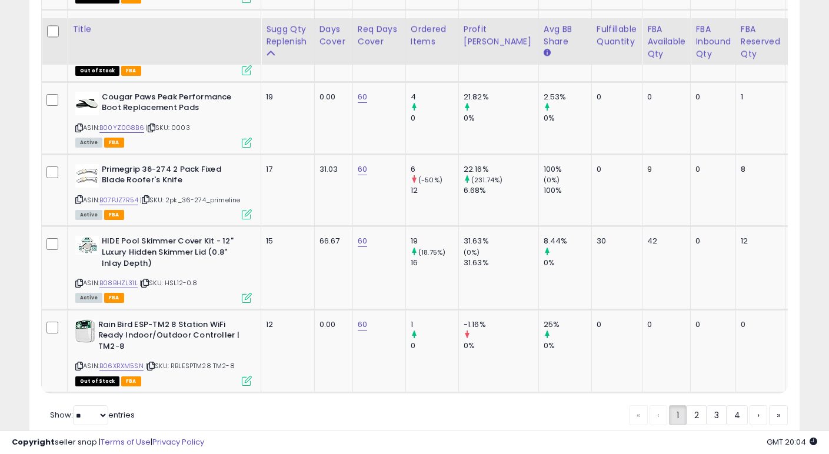
scroll to position [4337, 0]
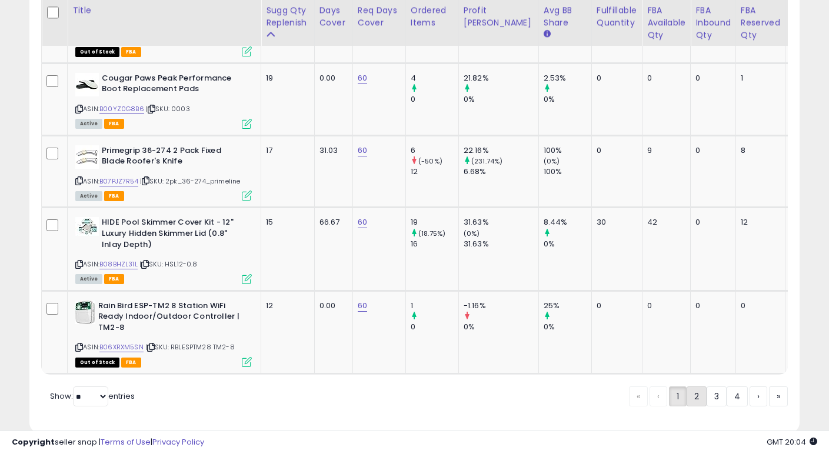
click at [718, 387] on link "2" at bounding box center [737, 397] width 21 height 20
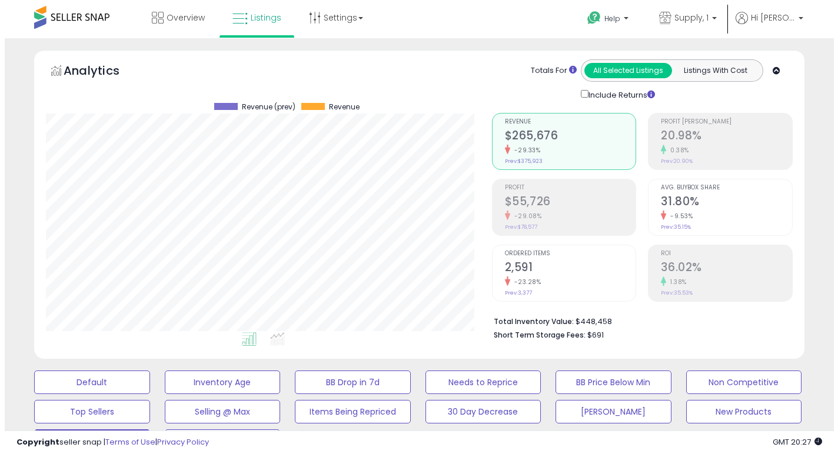
scroll to position [41, 0]
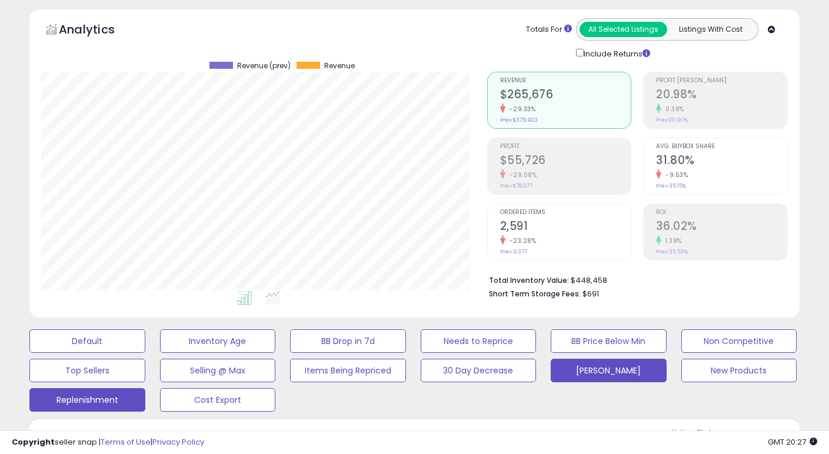
click at [145, 353] on button "Logan" at bounding box center [87, 342] width 116 height 24
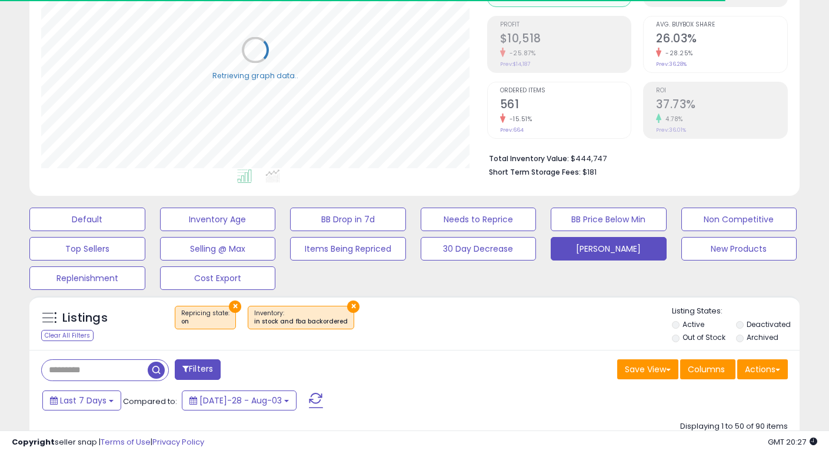
scroll to position [242, 0]
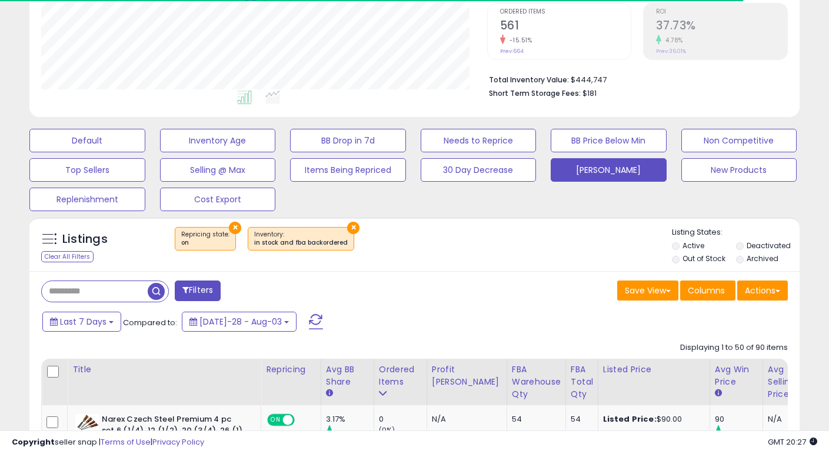
click at [102, 295] on input "text" at bounding box center [95, 291] width 106 height 21
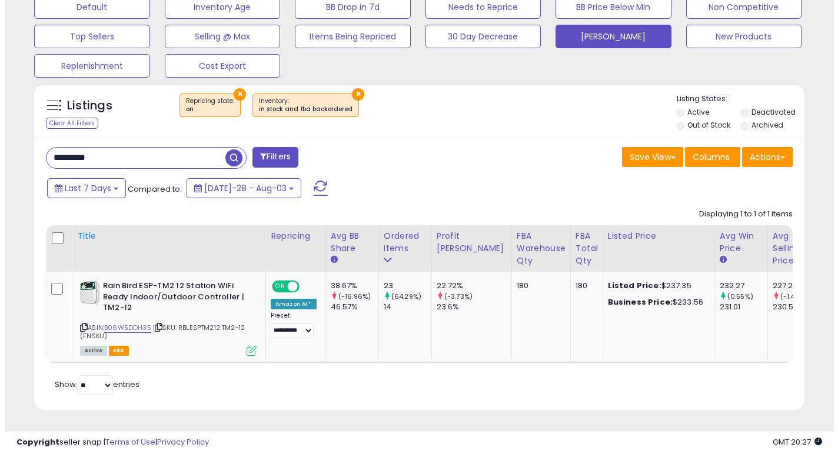
scroll to position [241, 446]
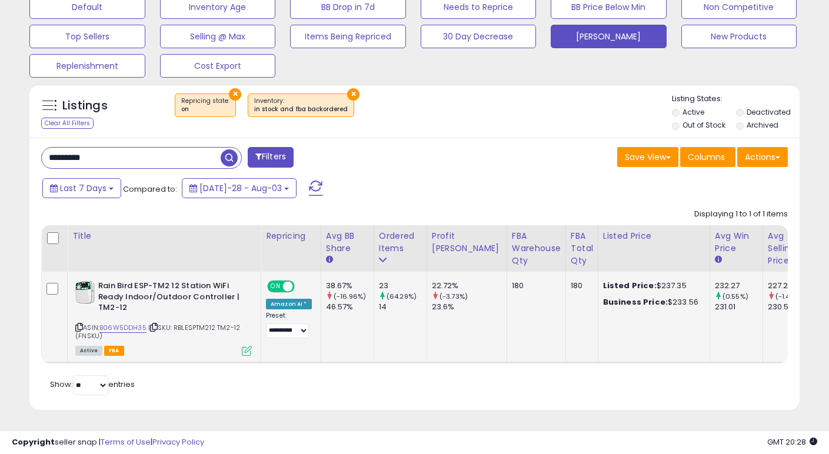
click at [244, 346] on icon at bounding box center [247, 351] width 10 height 10
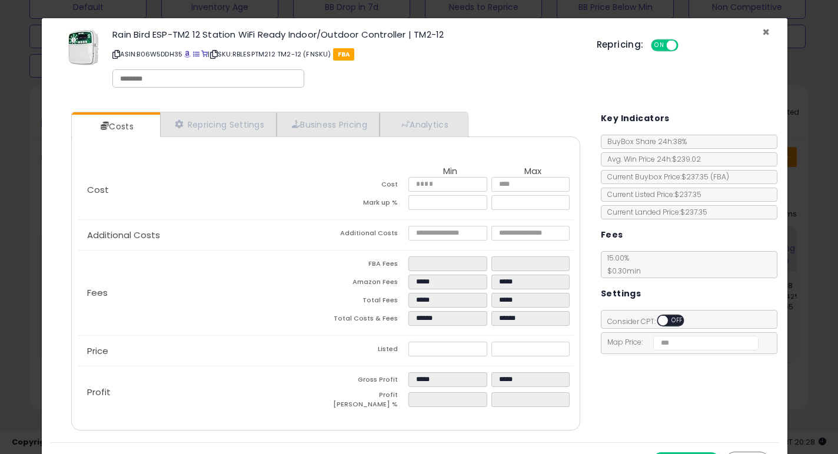
click at [718, 31] on span "×" at bounding box center [766, 32] width 8 height 17
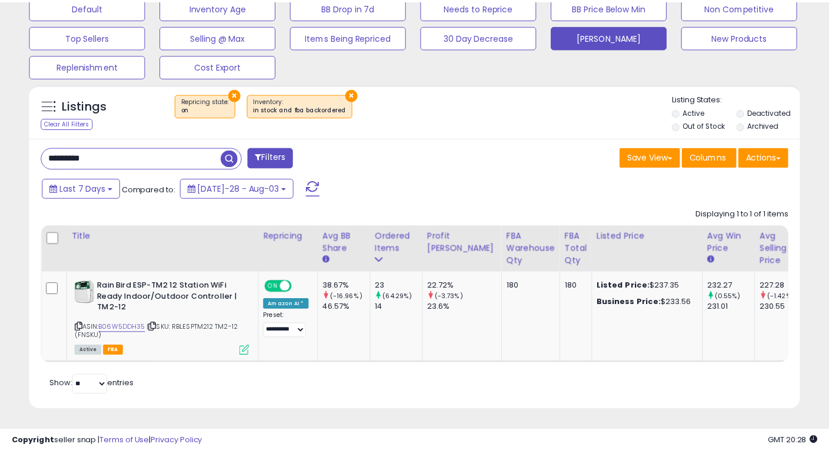
scroll to position [588370, 588165]
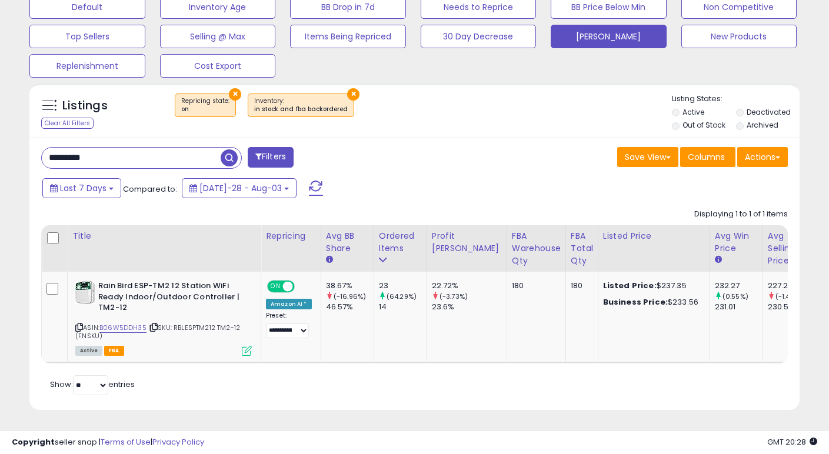
click at [235, 88] on button "×" at bounding box center [235, 94] width 12 height 12
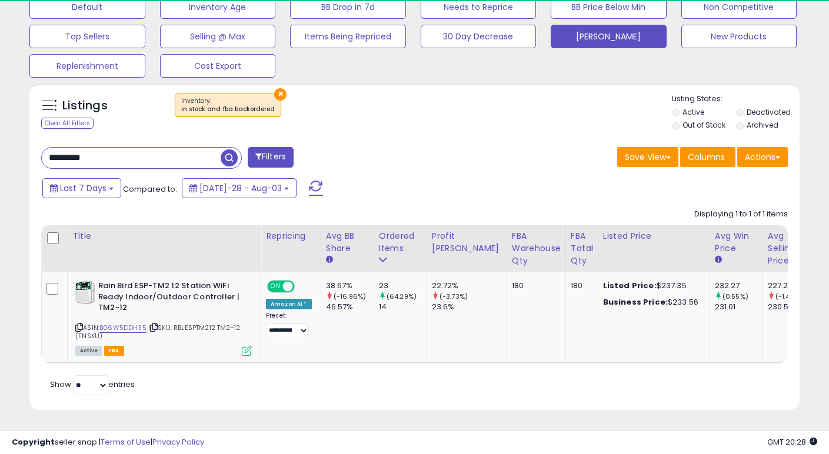
scroll to position [241, 446]
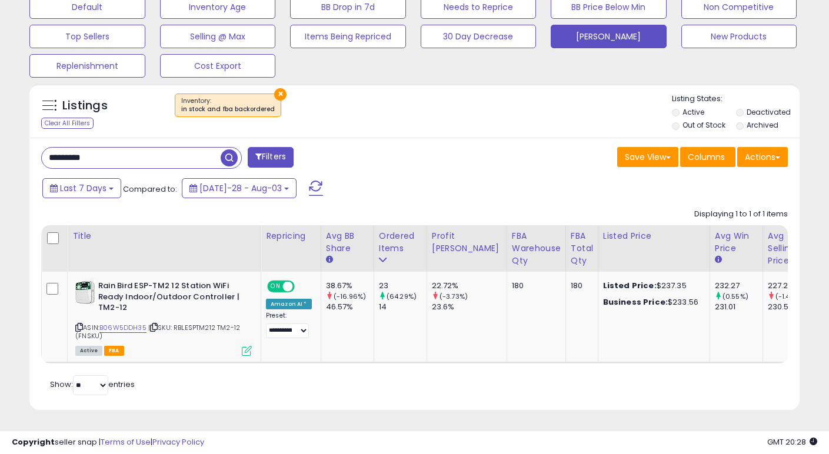
click at [274, 88] on button "×" at bounding box center [280, 94] width 12 height 12
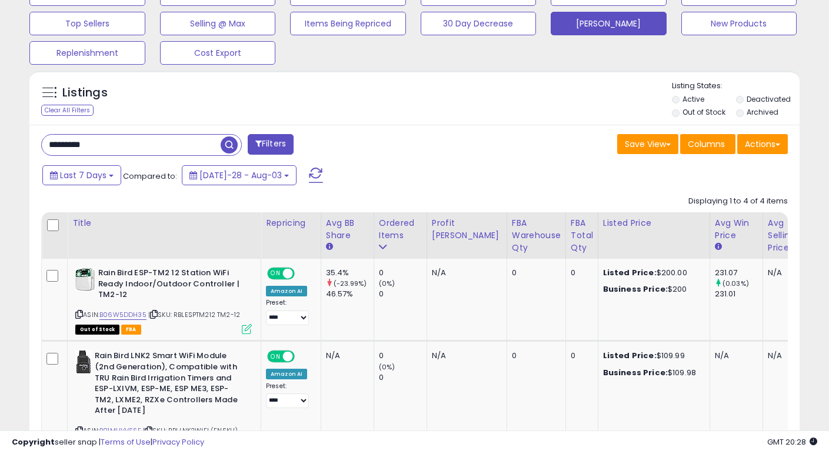
click at [82, 145] on input "*********" at bounding box center [131, 145] width 179 height 21
type input "****"
